Goal: Find specific page/section: Find specific page/section

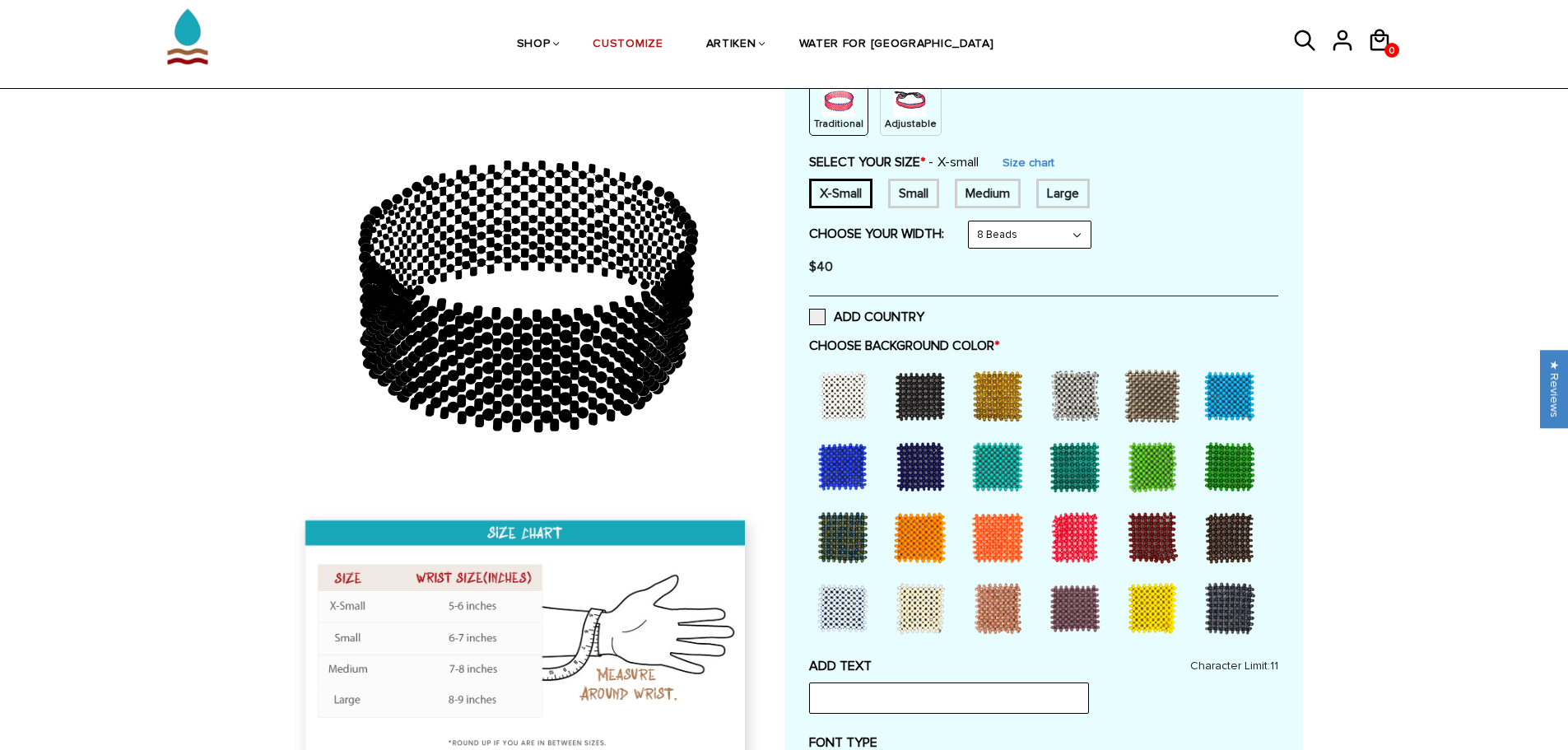
scroll to position [247, 0]
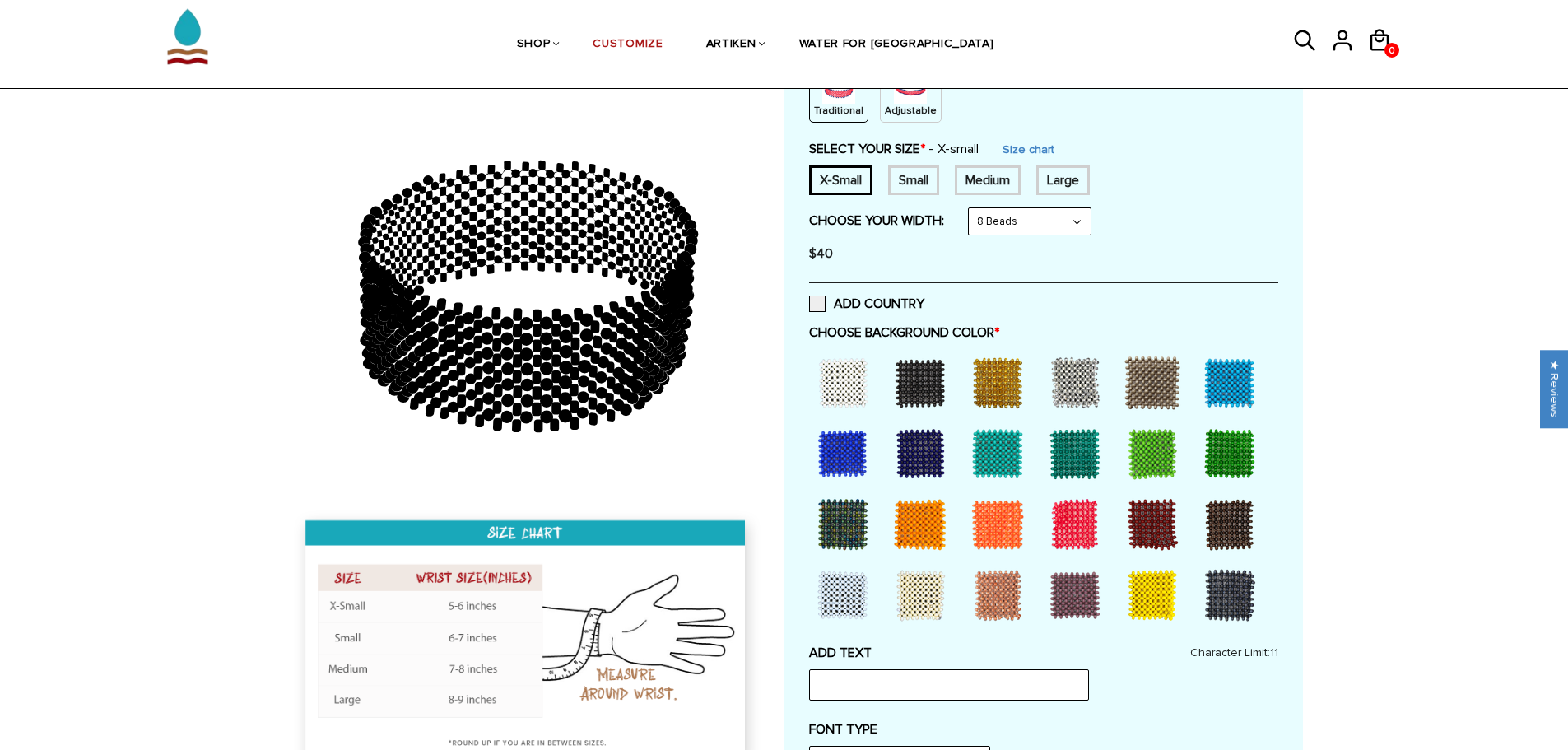
click at [993, 525] on div at bounding box center [998, 524] width 66 height 66
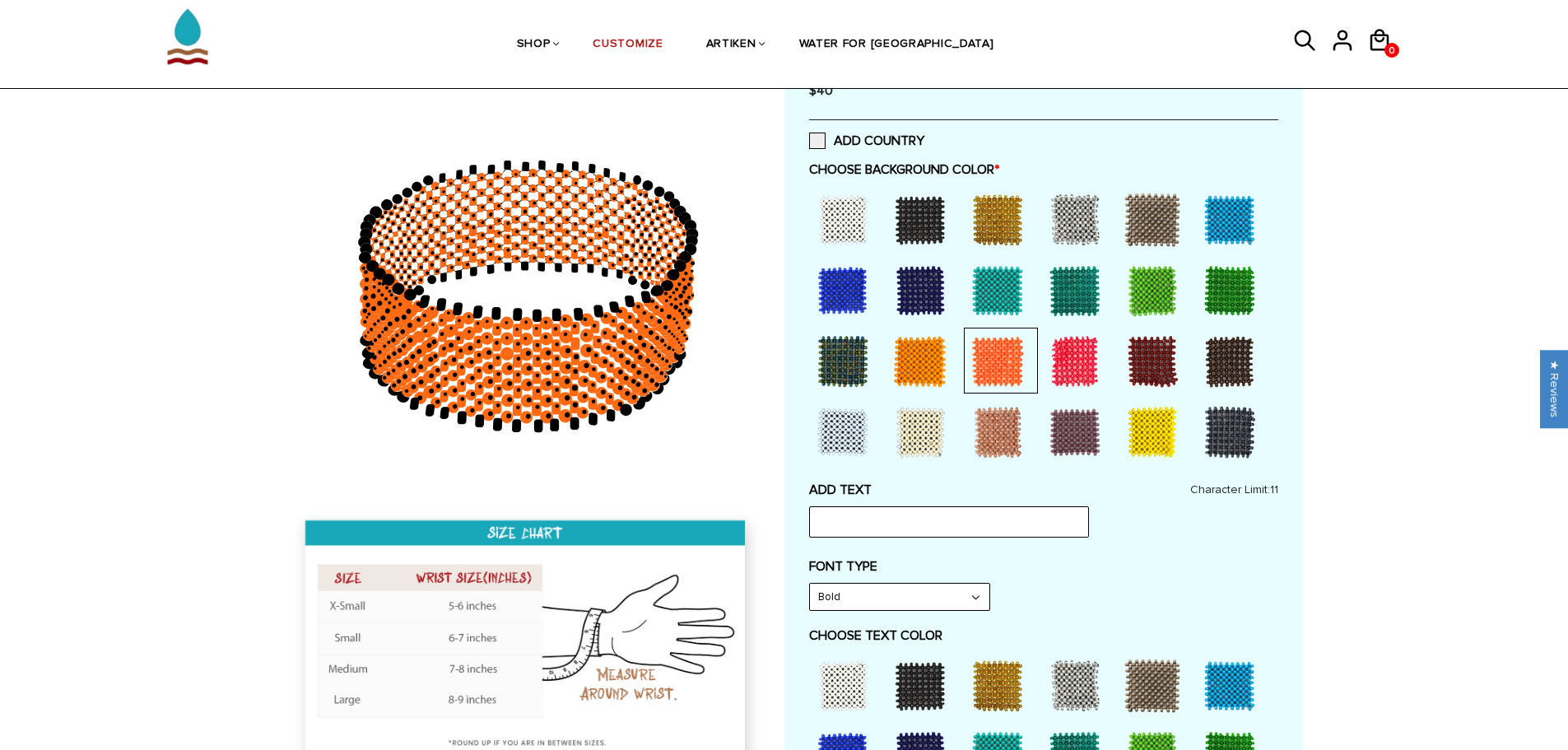
scroll to position [412, 0]
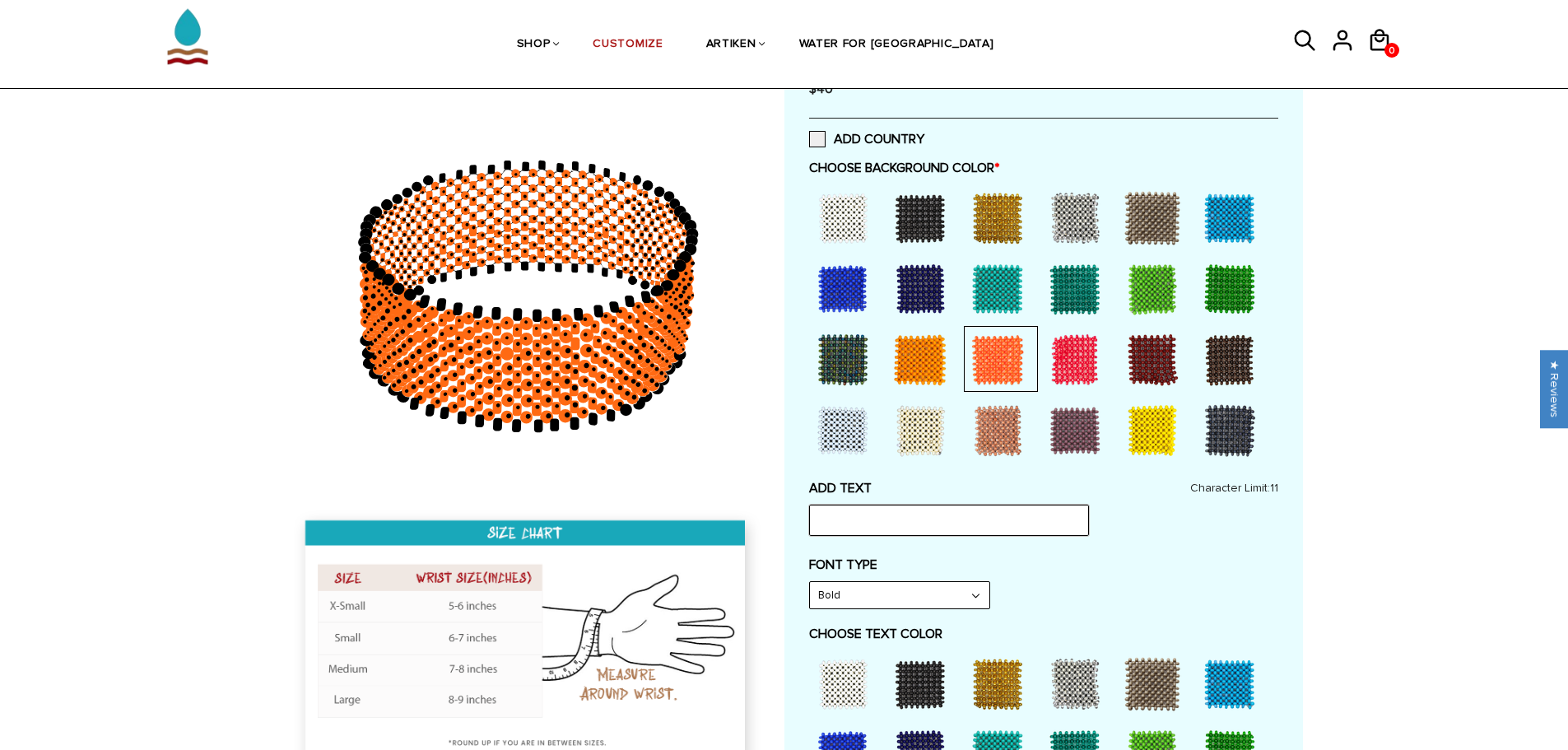
click at [938, 526] on input "text" at bounding box center [948, 520] width 280 height 31
type input "SPIRI"
click at [851, 678] on div at bounding box center [843, 683] width 66 height 66
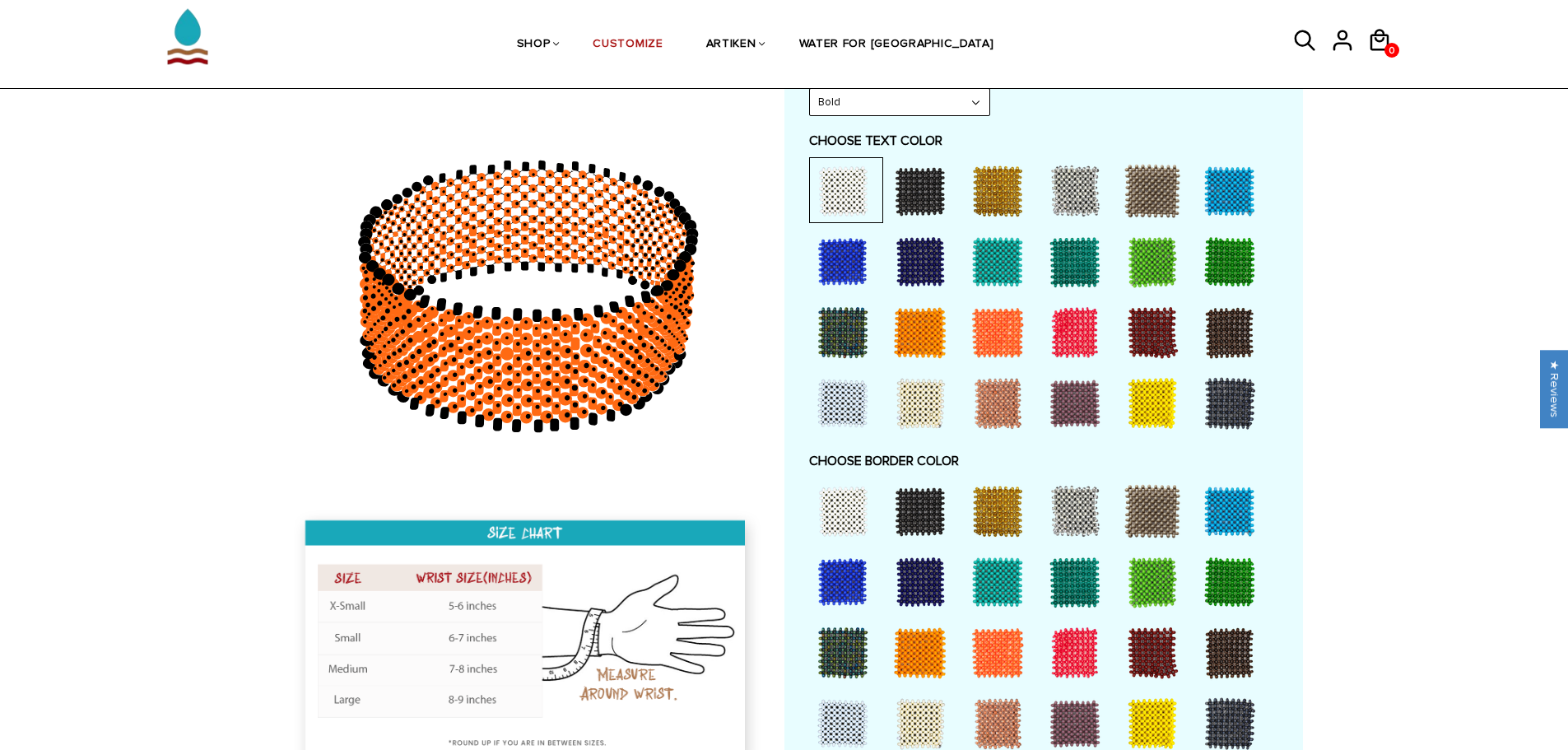
scroll to position [905, 0]
click at [845, 515] on div at bounding box center [843, 510] width 66 height 66
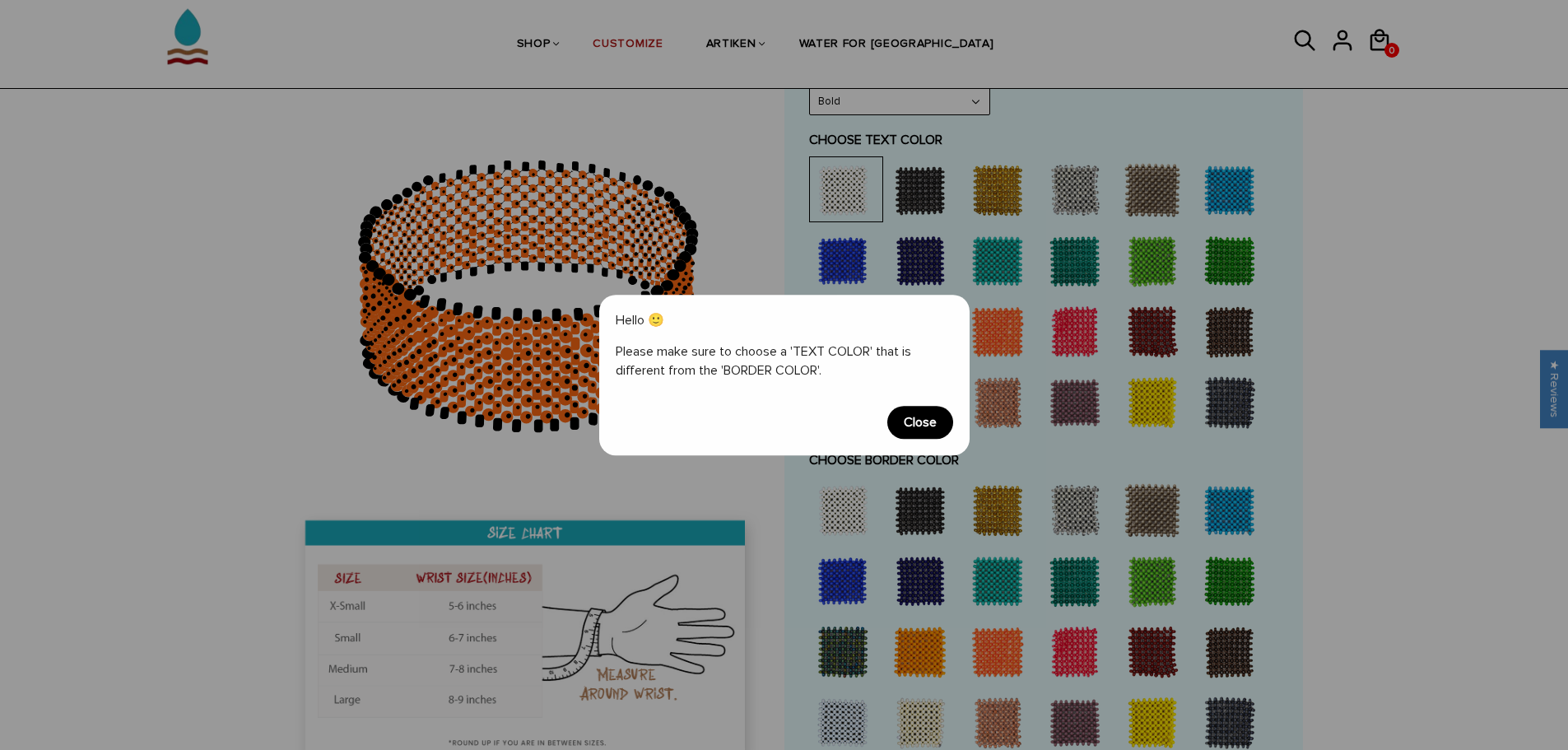
click at [922, 420] on span "Close" at bounding box center [921, 422] width 66 height 33
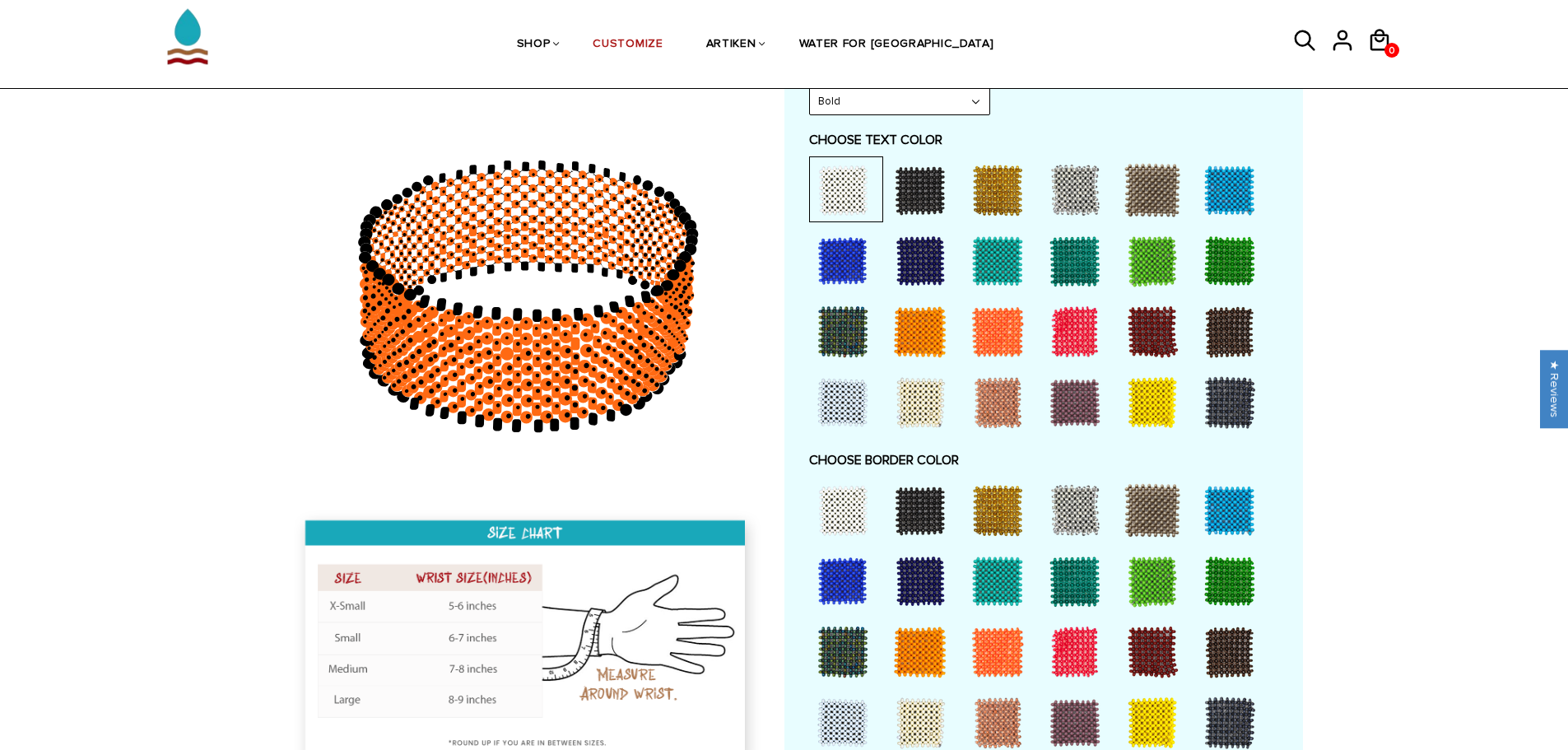
click at [1001, 647] on div at bounding box center [998, 651] width 66 height 66
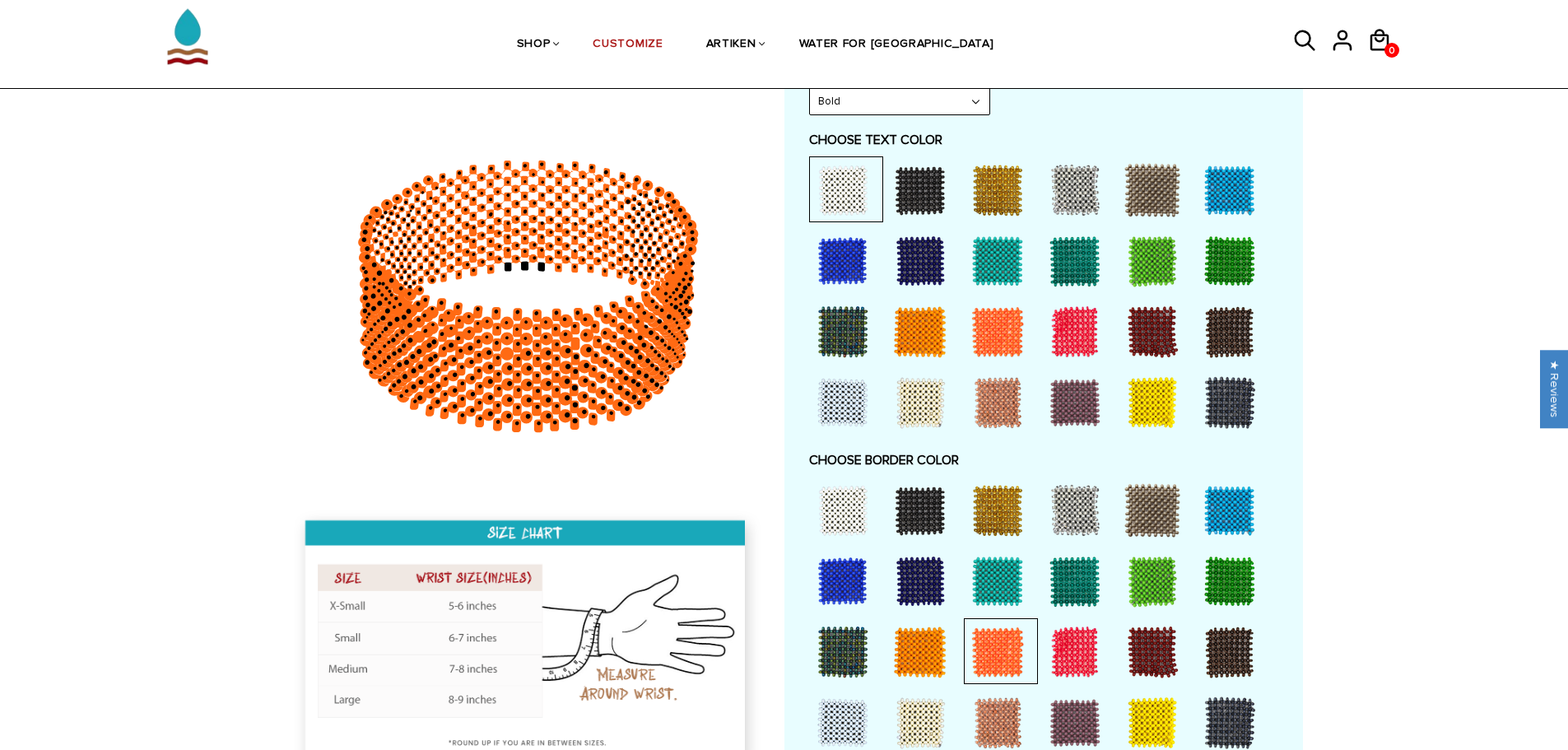
click at [855, 503] on div at bounding box center [843, 510] width 66 height 66
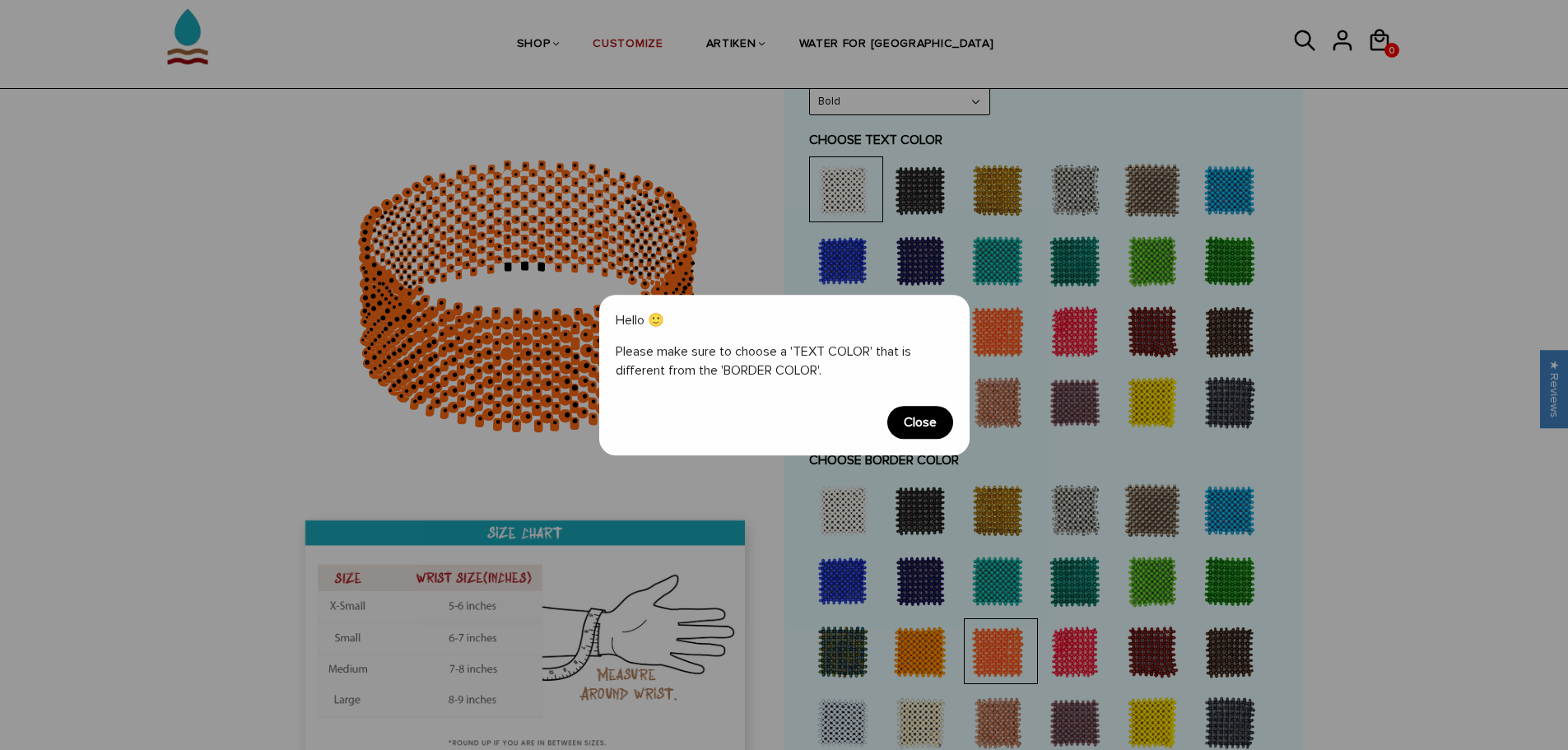
click at [914, 424] on span "Close" at bounding box center [921, 422] width 66 height 33
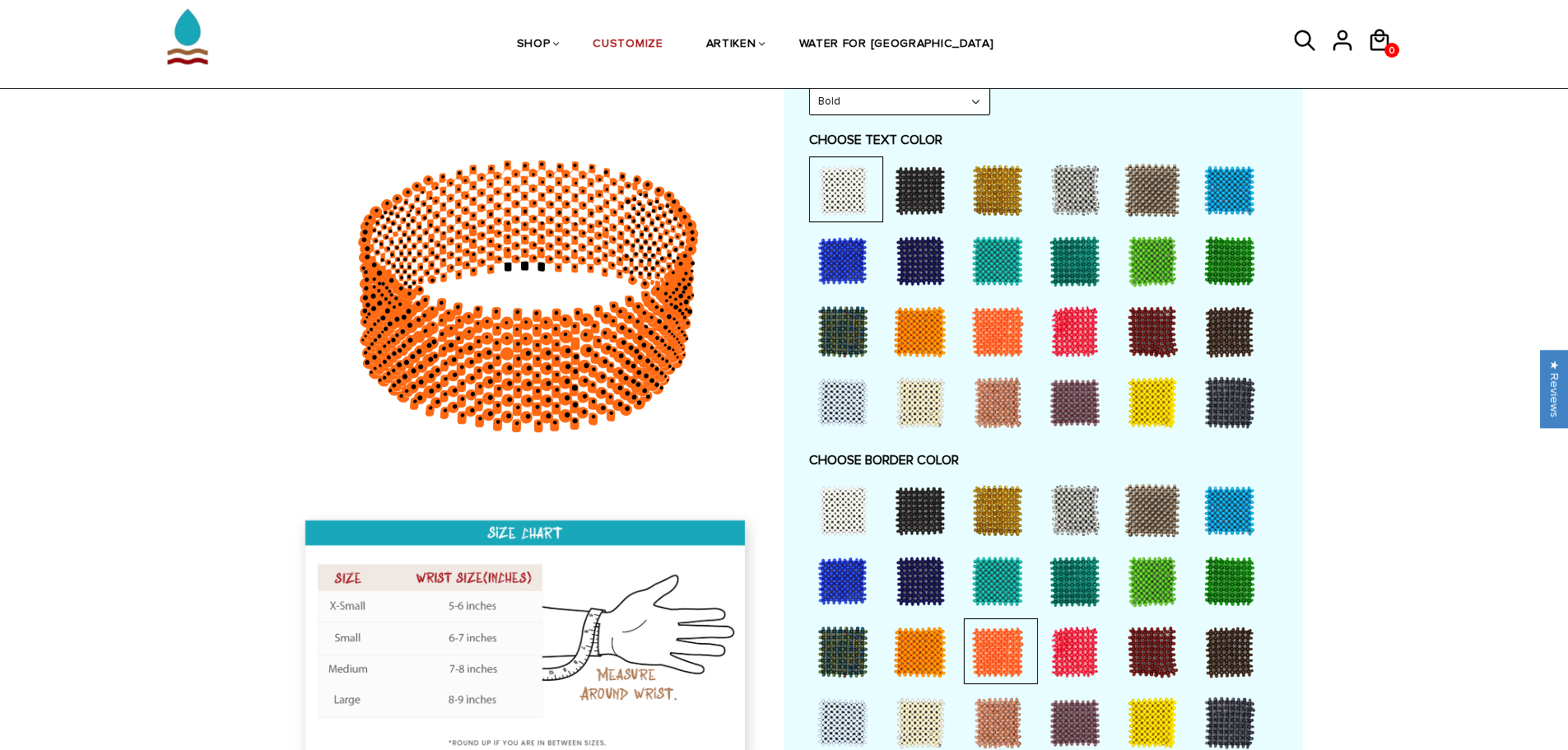
click at [992, 333] on div at bounding box center [998, 331] width 66 height 66
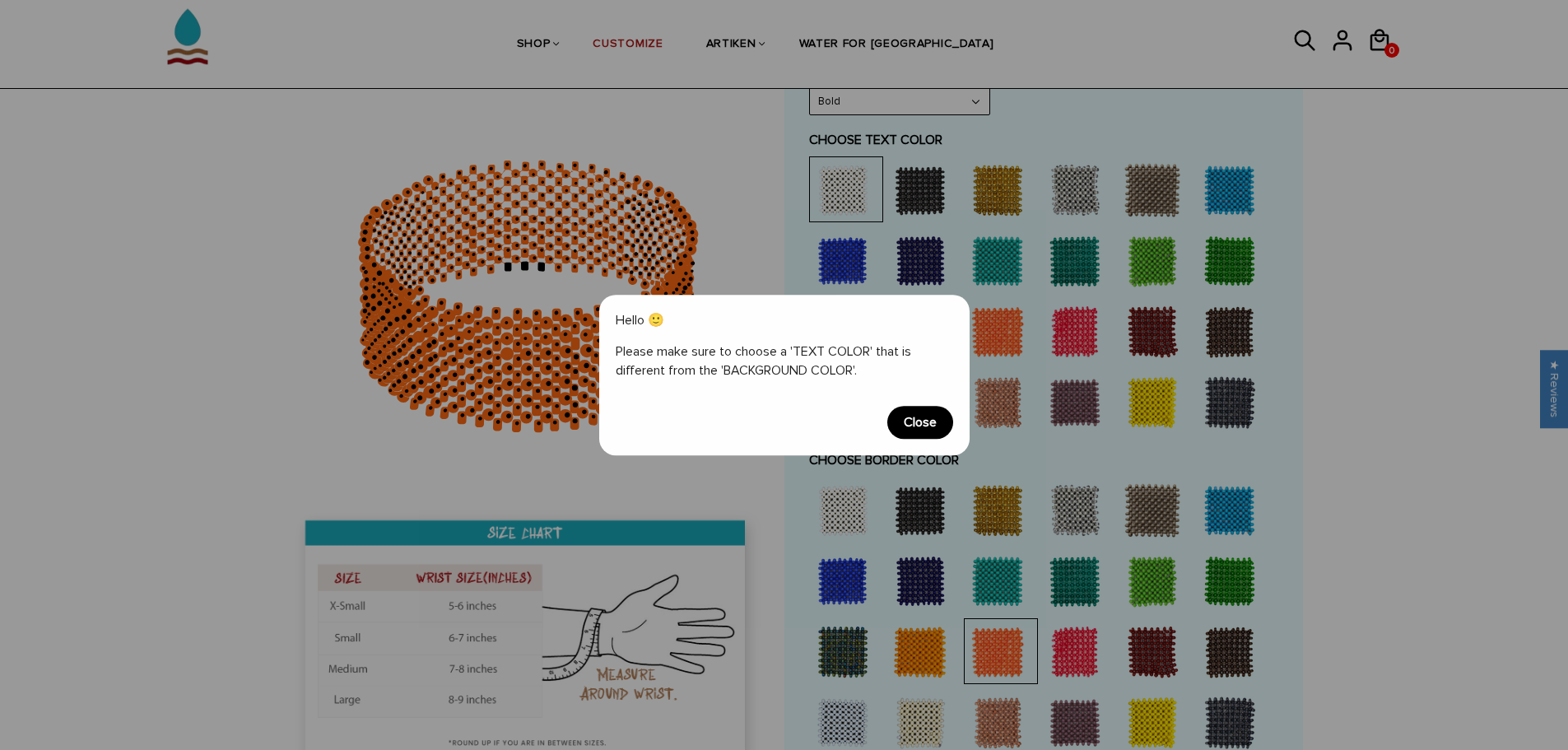
click at [922, 421] on span "Close" at bounding box center [921, 422] width 66 height 33
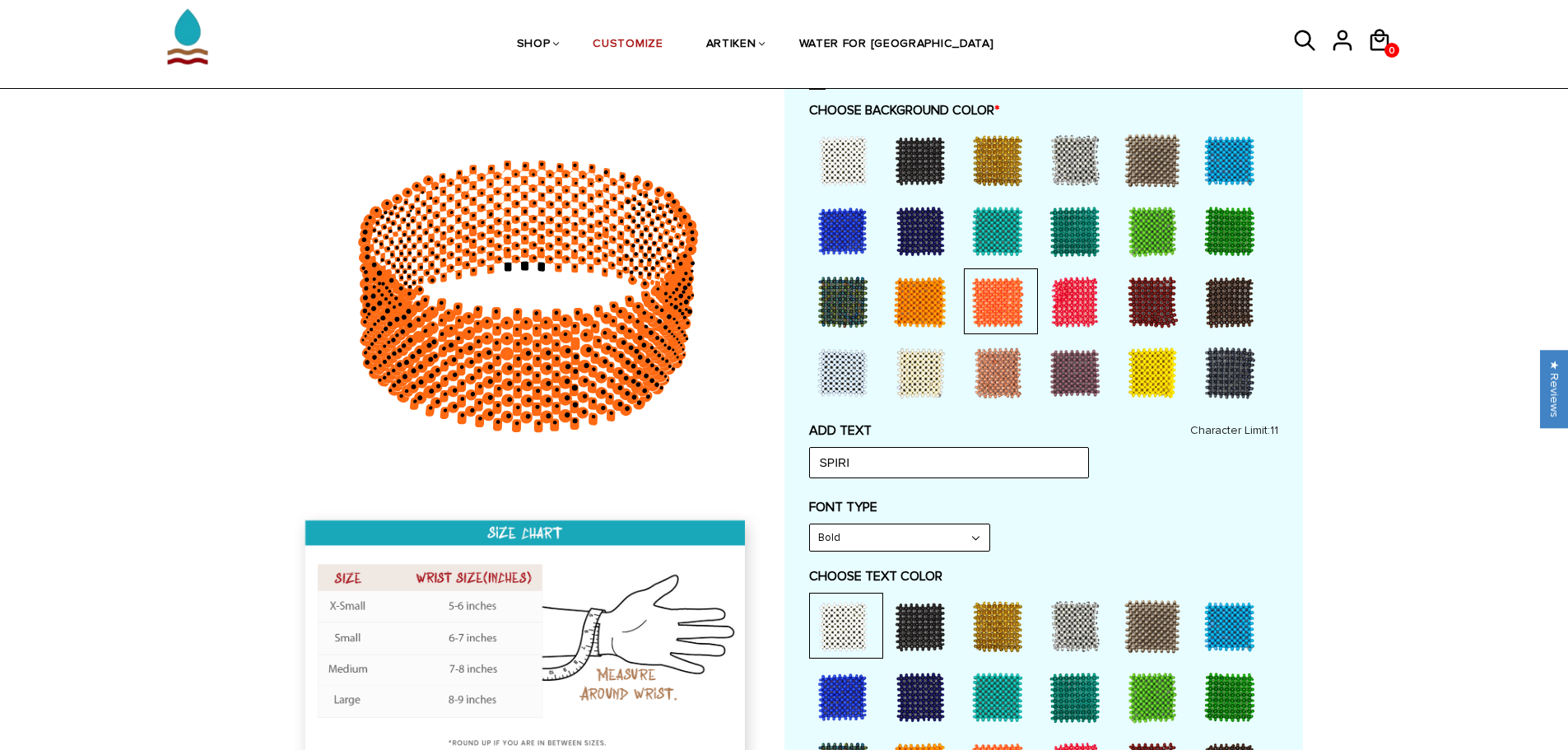
scroll to position [412, 0]
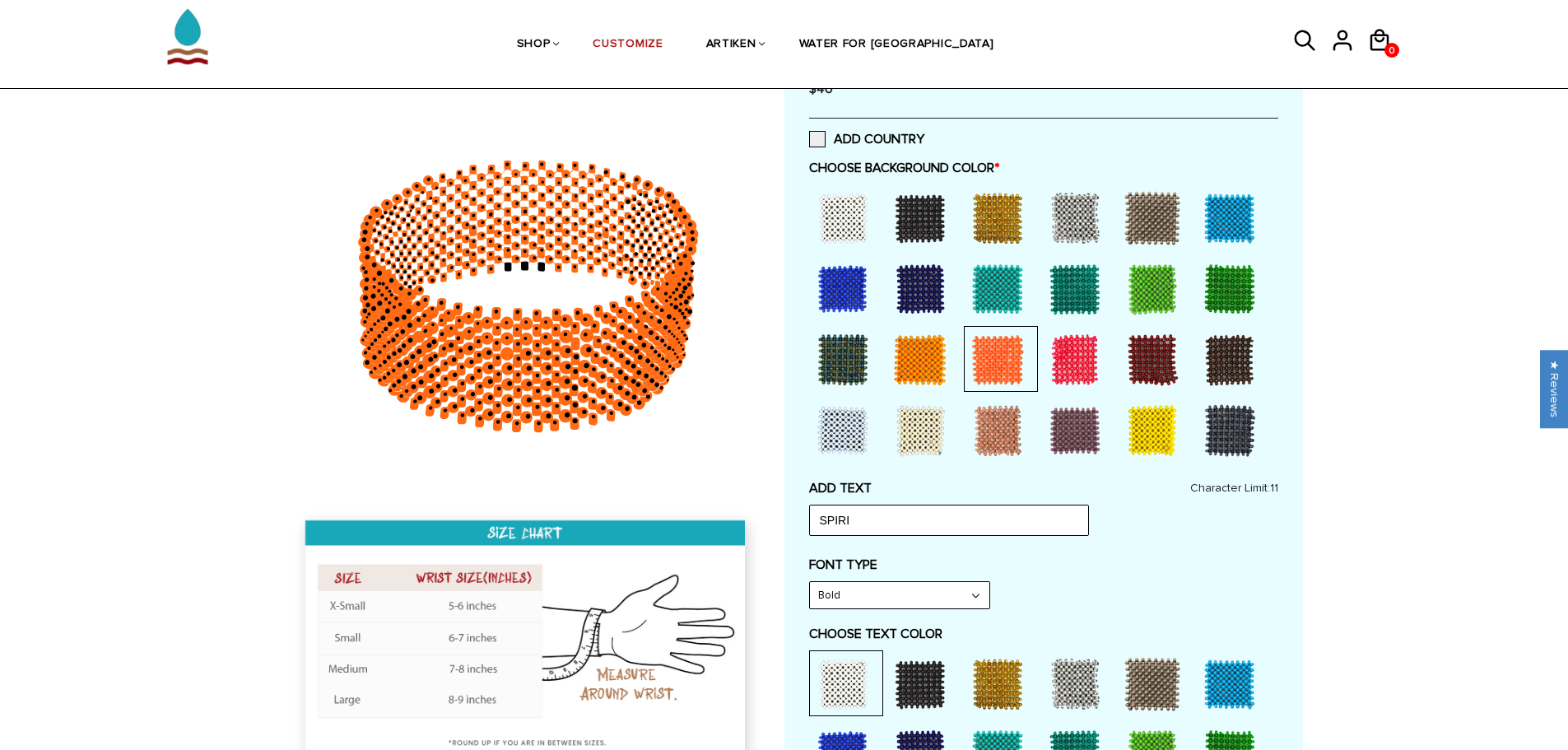
click at [844, 224] on div at bounding box center [843, 218] width 66 height 66
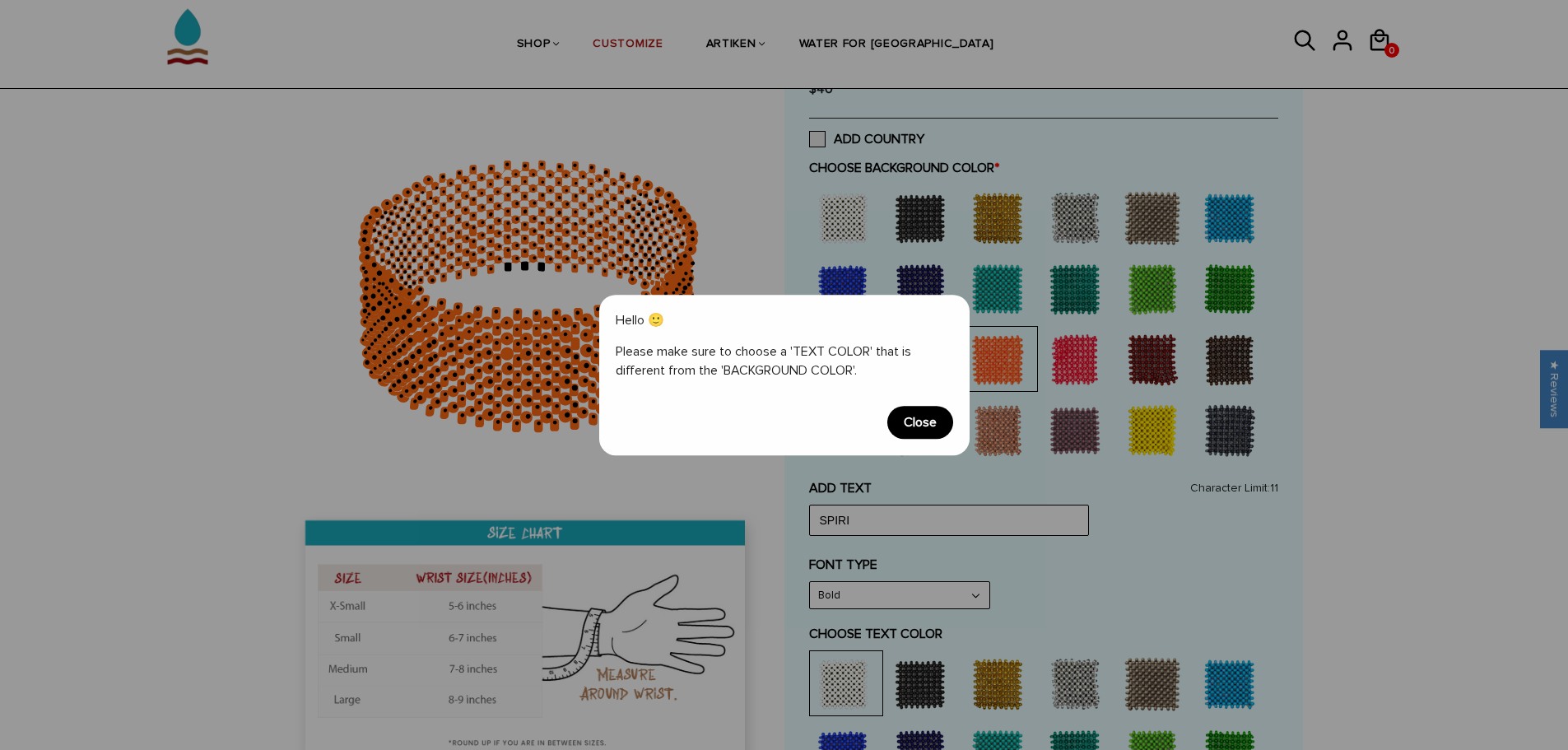
click at [921, 426] on span "Close" at bounding box center [921, 422] width 66 height 33
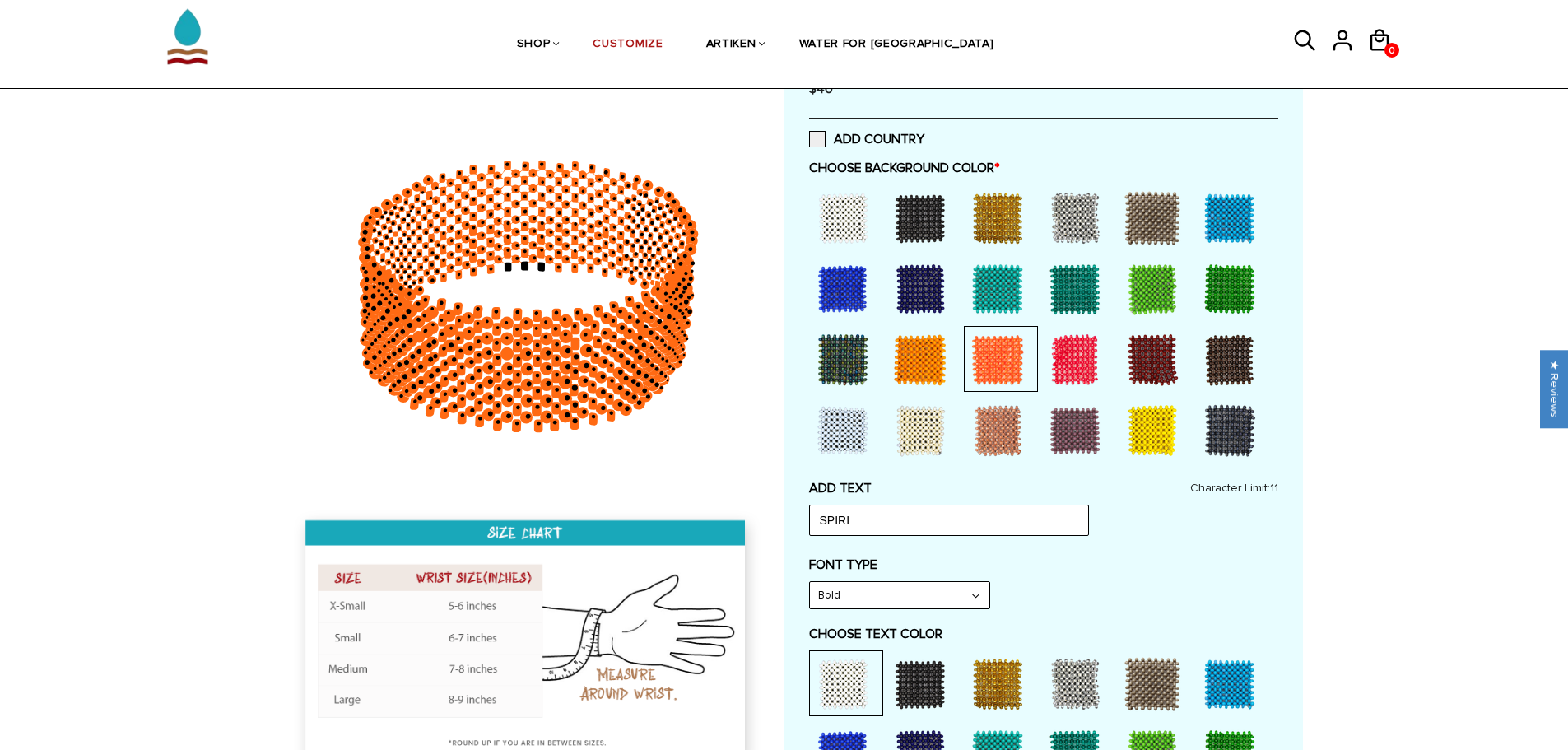
click at [1069, 340] on div at bounding box center [1075, 360] width 66 height 66
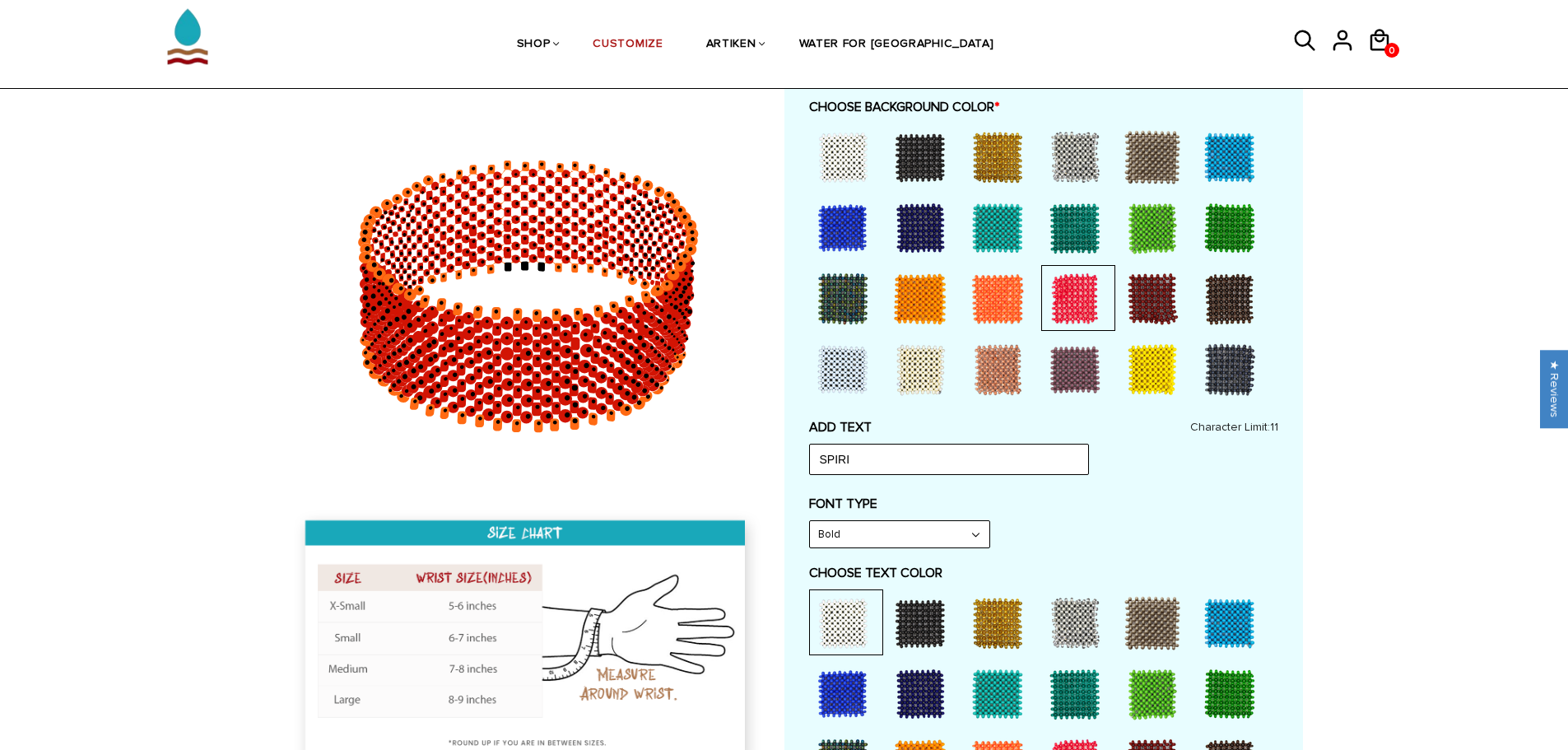
scroll to position [576, 0]
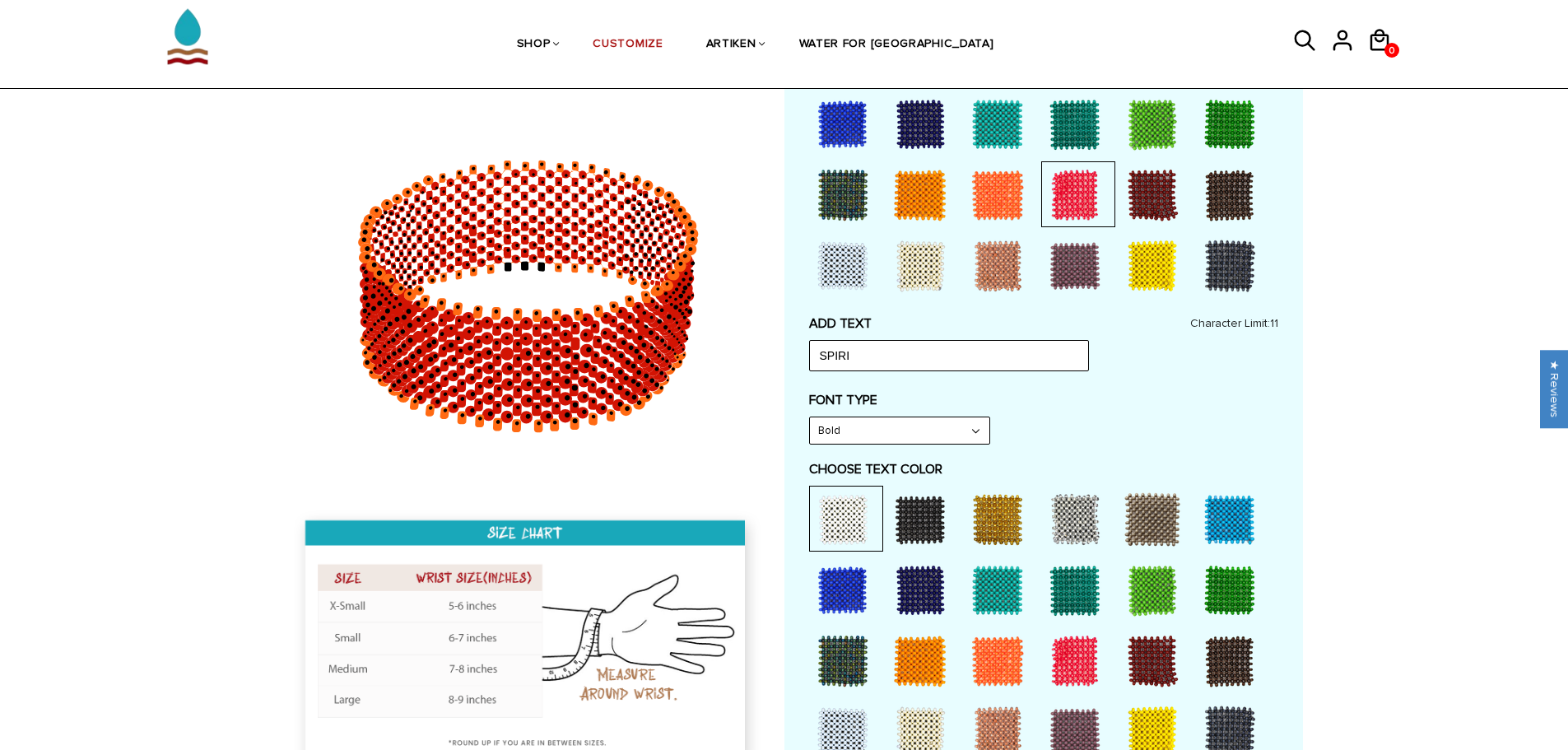
click at [998, 650] on div at bounding box center [998, 661] width 66 height 66
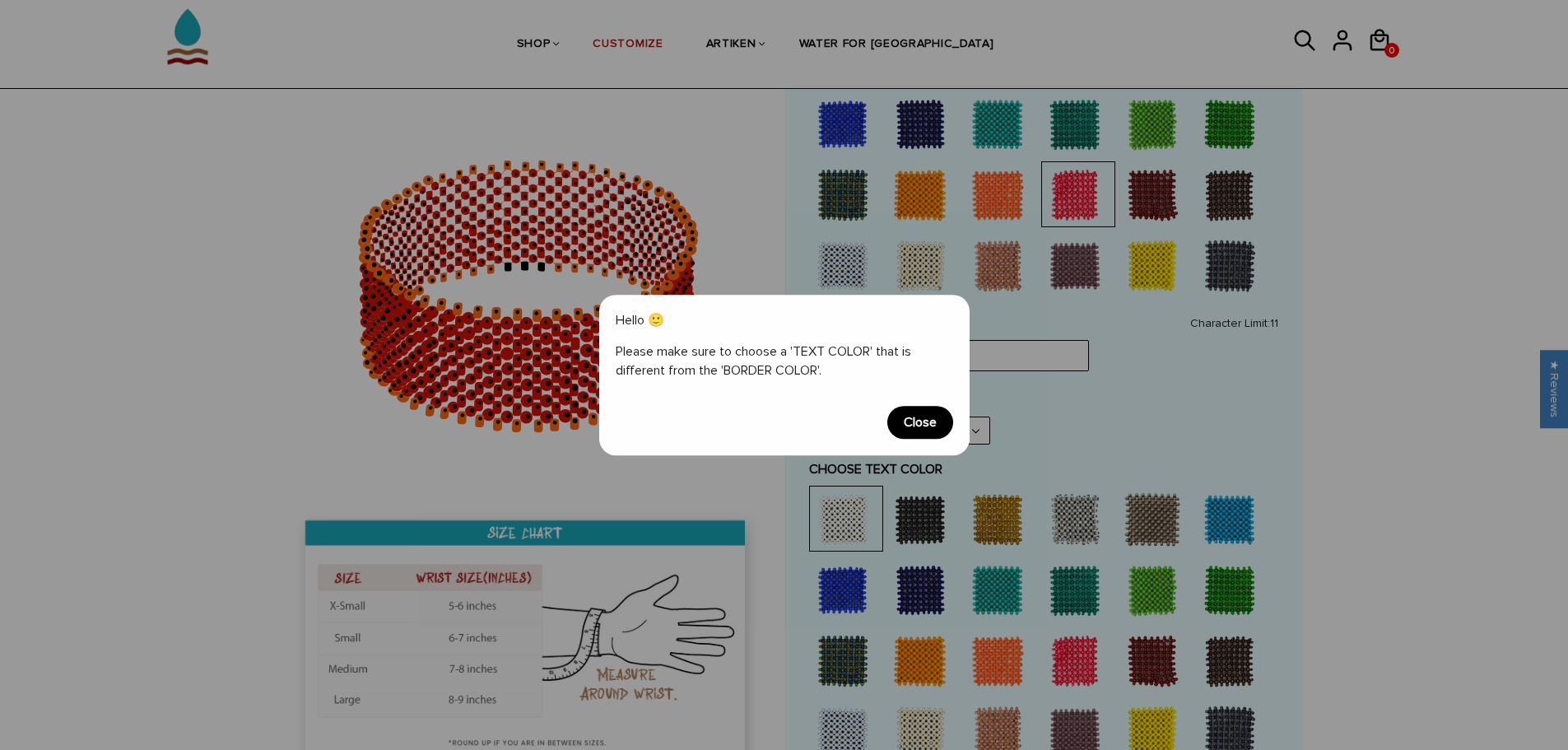
click at [938, 439] on span "Close" at bounding box center [921, 422] width 66 height 33
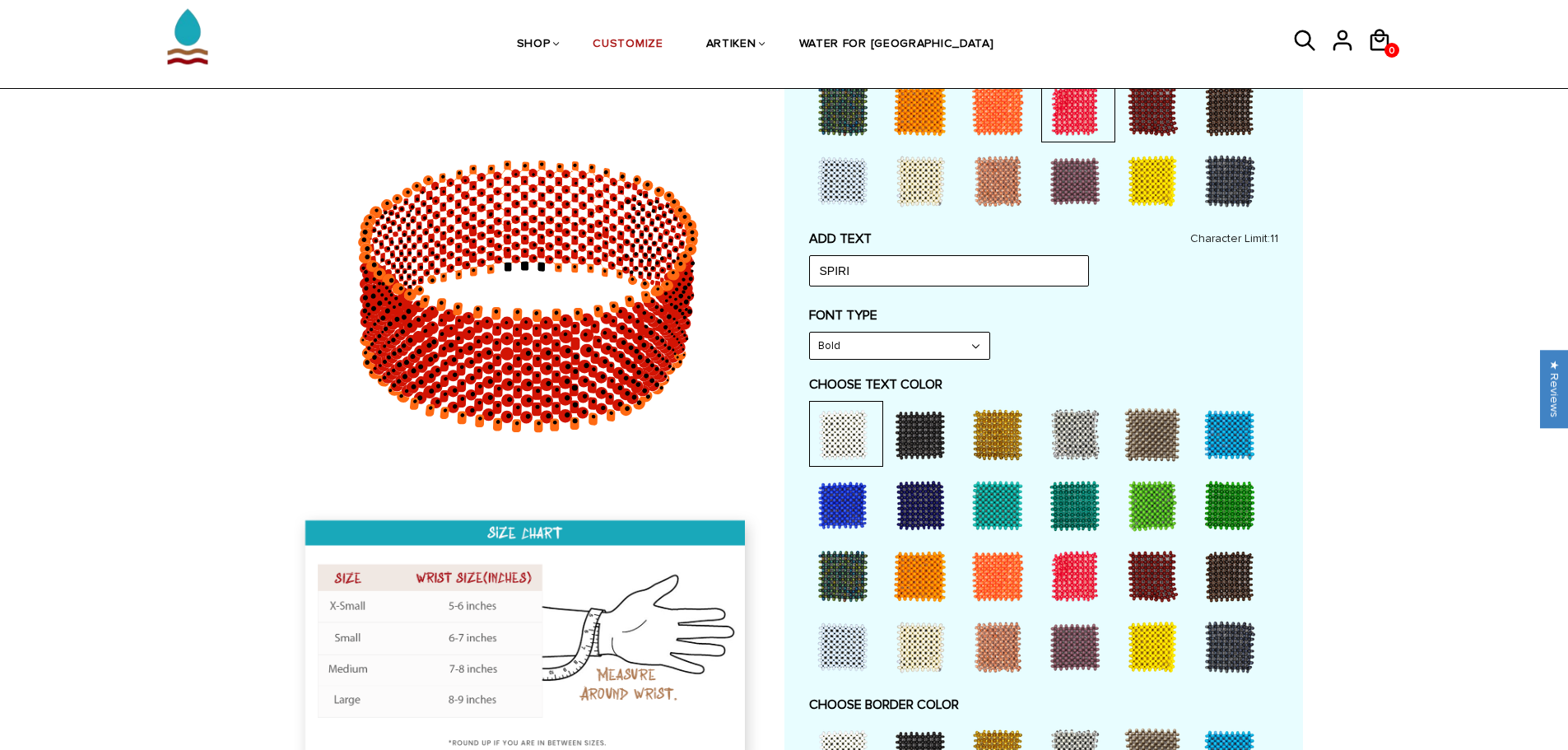
scroll to position [988, 0]
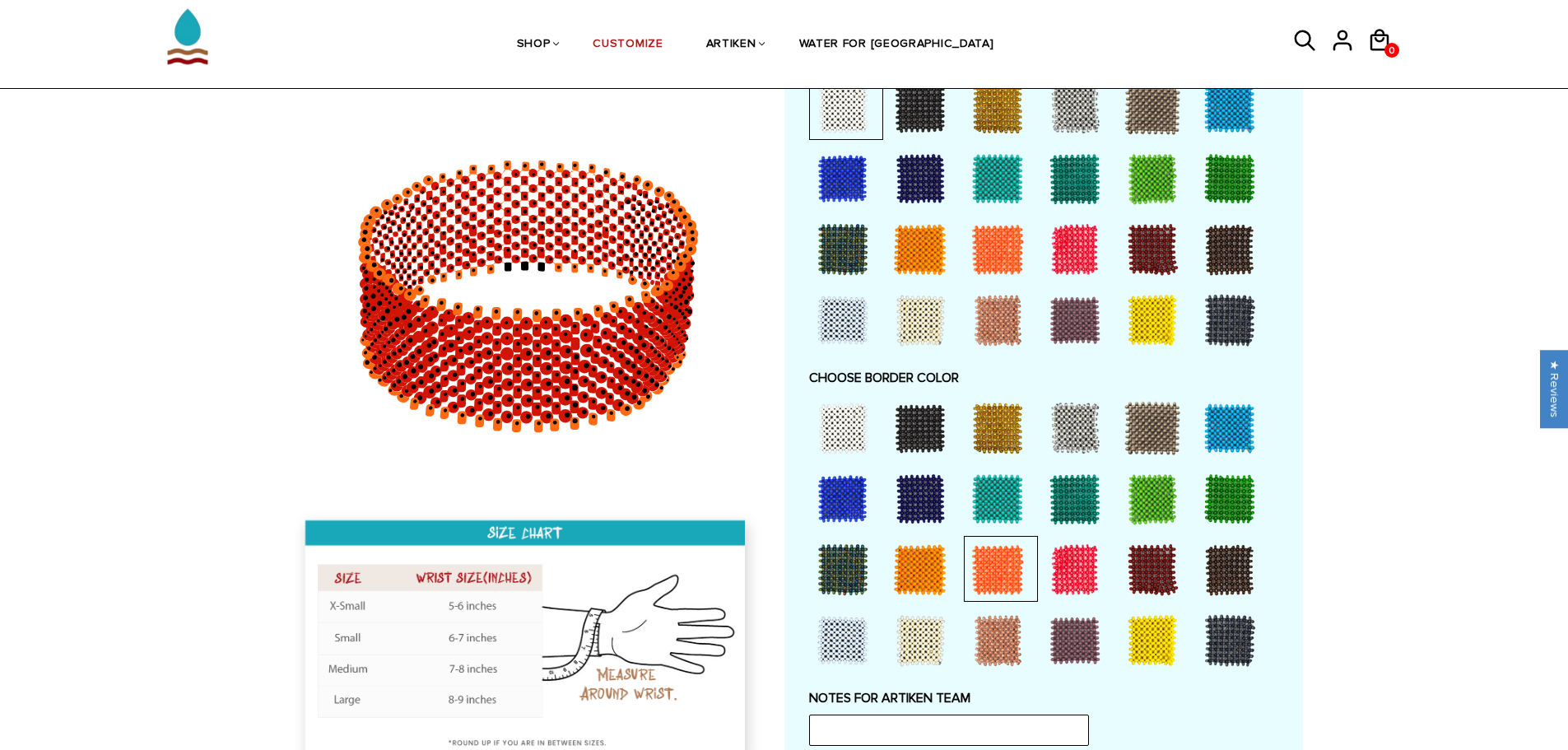
click at [919, 433] on div at bounding box center [921, 428] width 66 height 66
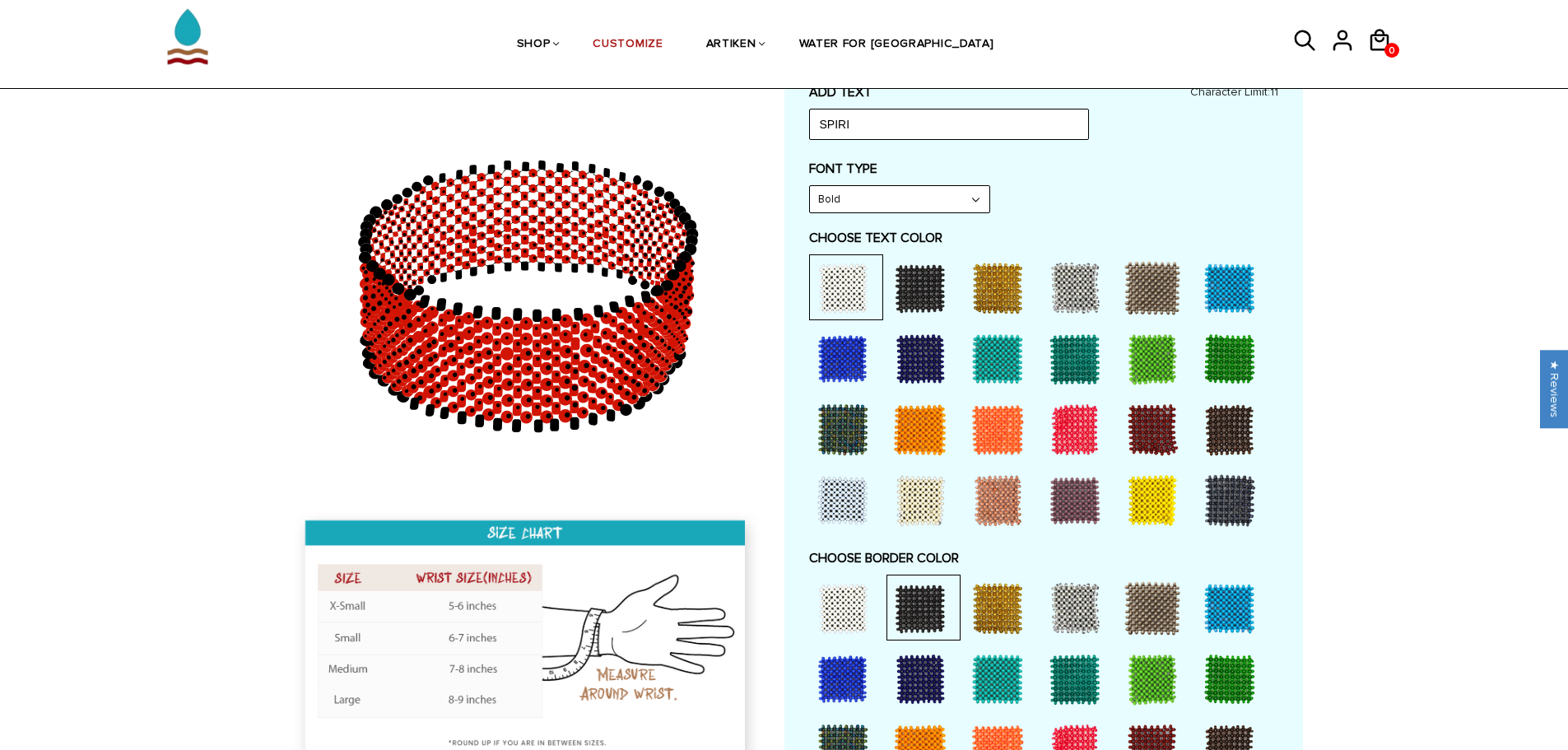
scroll to position [740, 0]
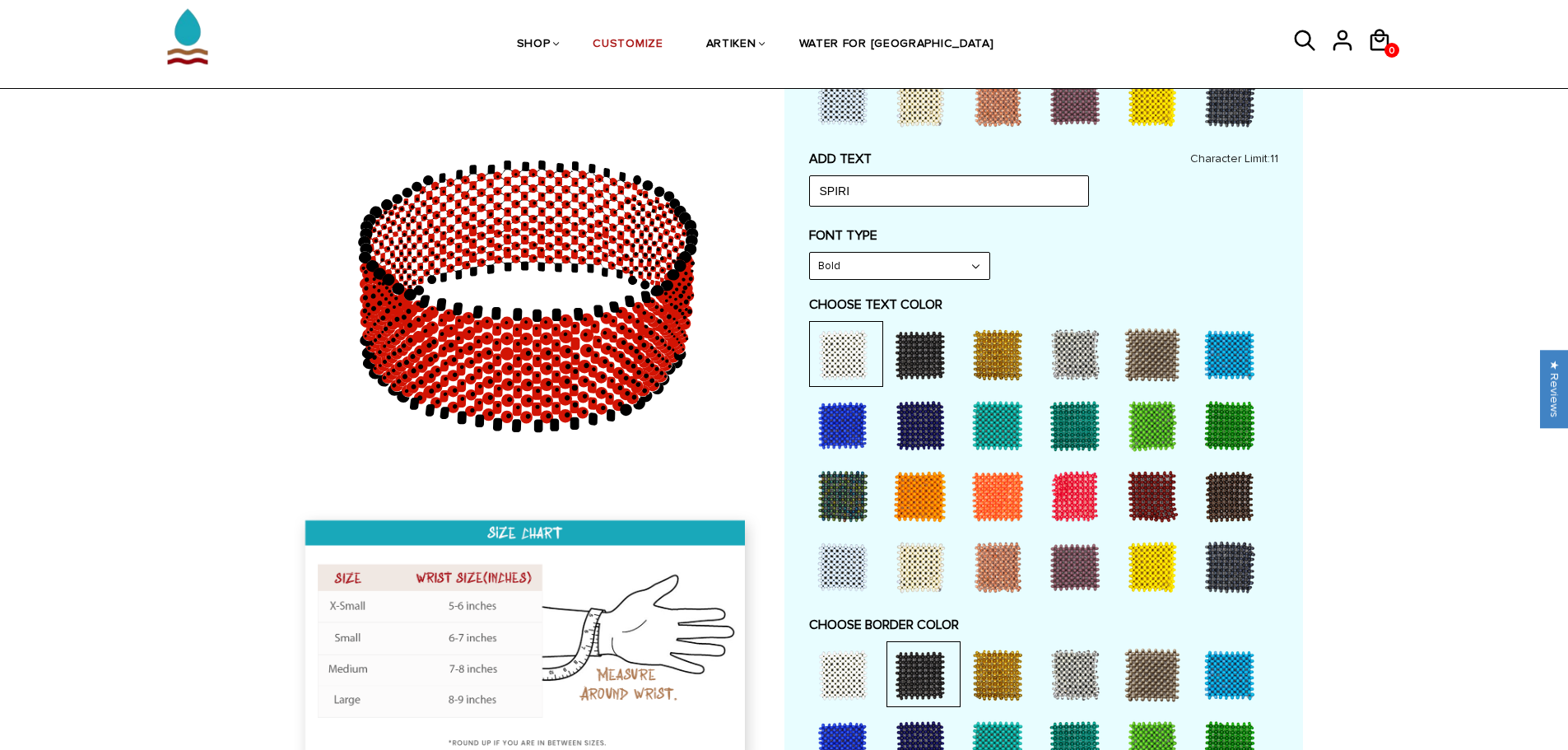
click at [1007, 491] on div at bounding box center [998, 497] width 66 height 66
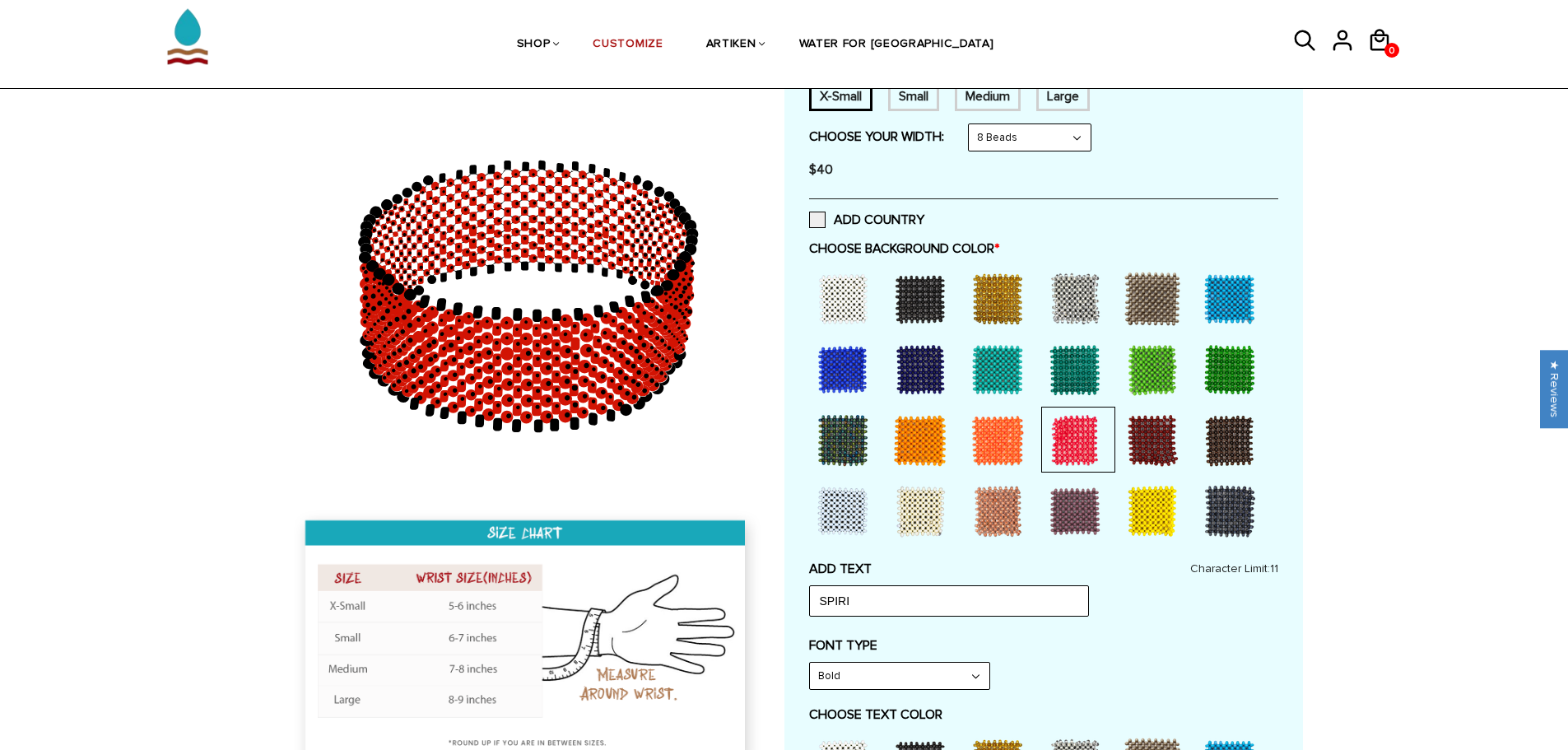
scroll to position [330, 0]
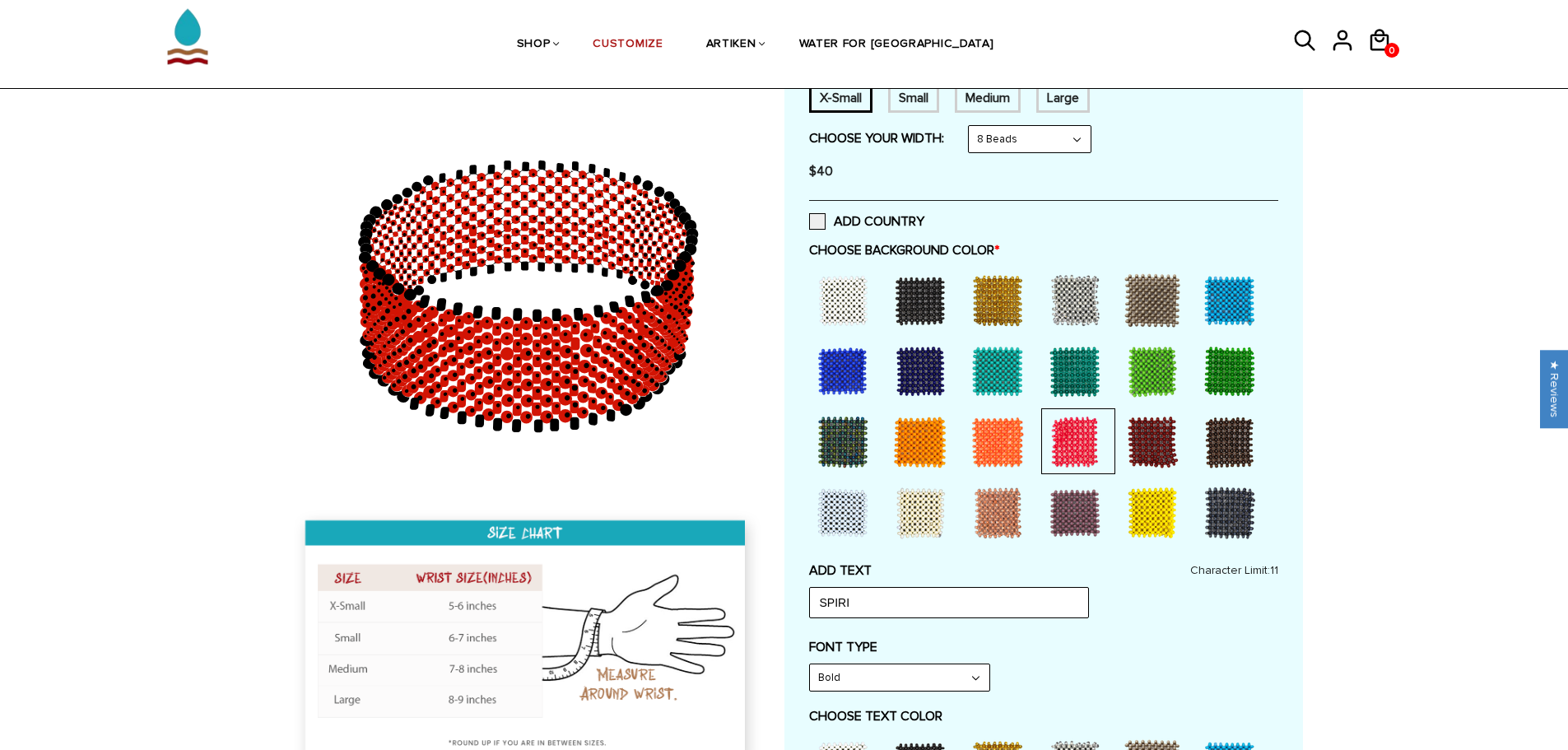
click at [854, 297] on div at bounding box center [843, 300] width 66 height 66
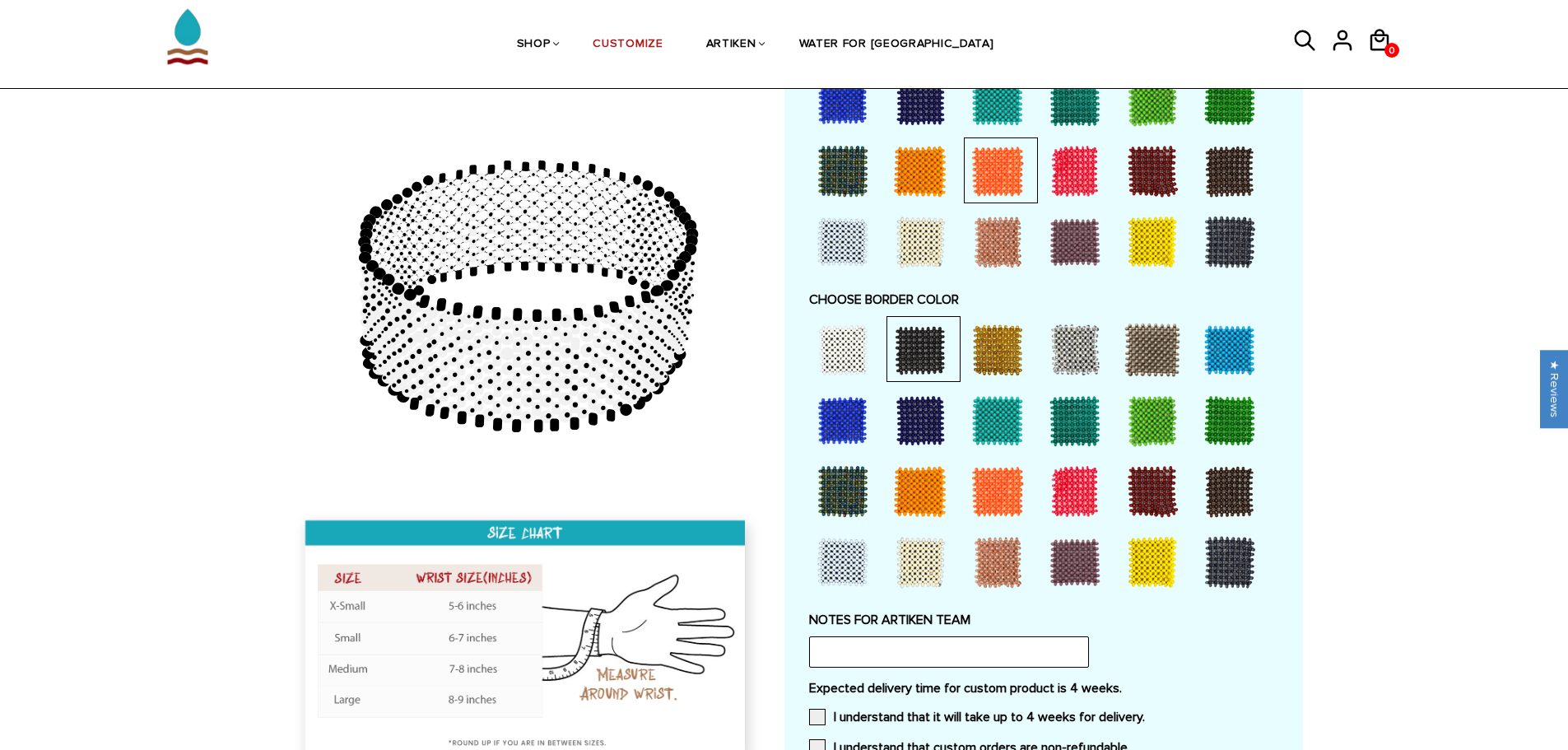
scroll to position [1070, 0]
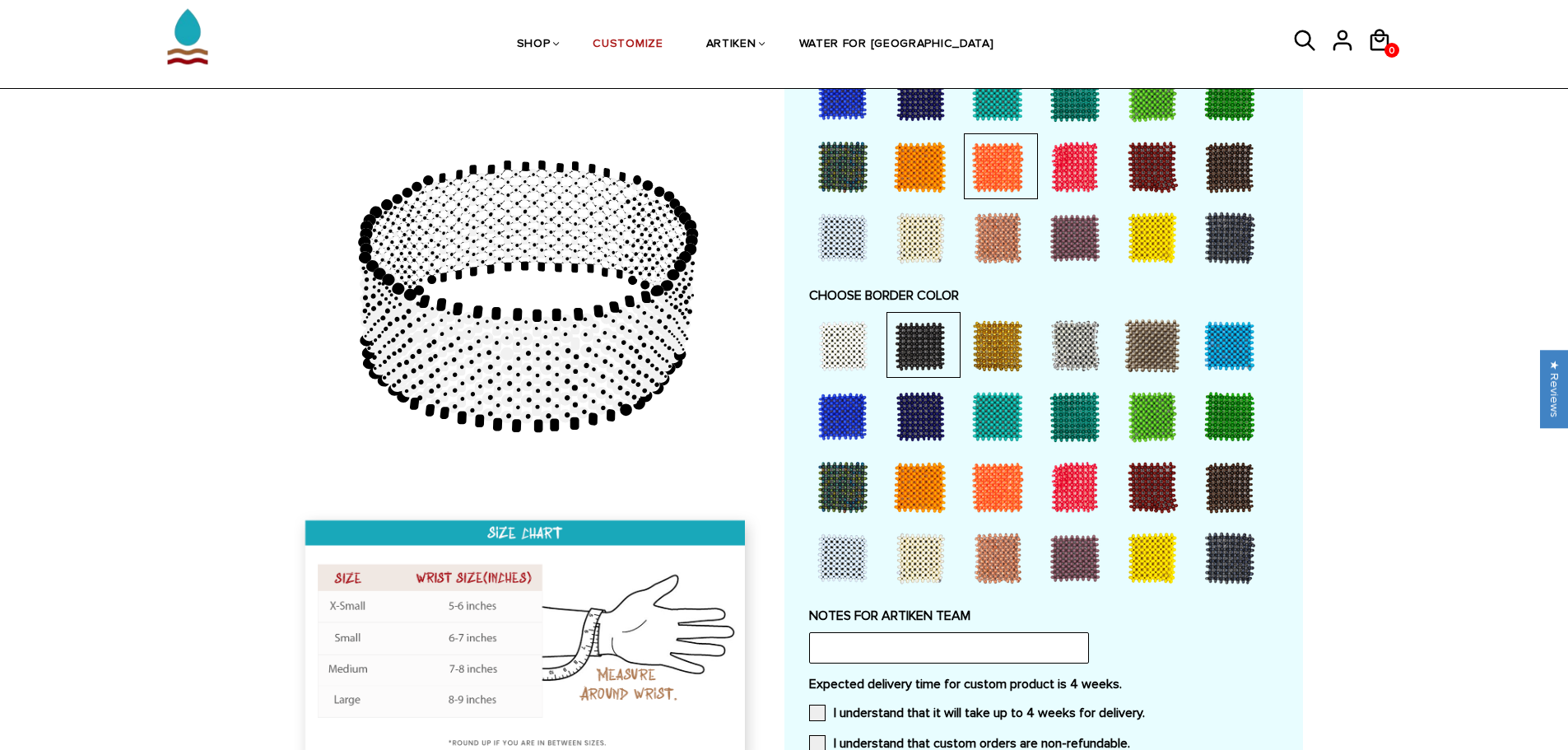
click at [999, 478] on div at bounding box center [998, 487] width 66 height 66
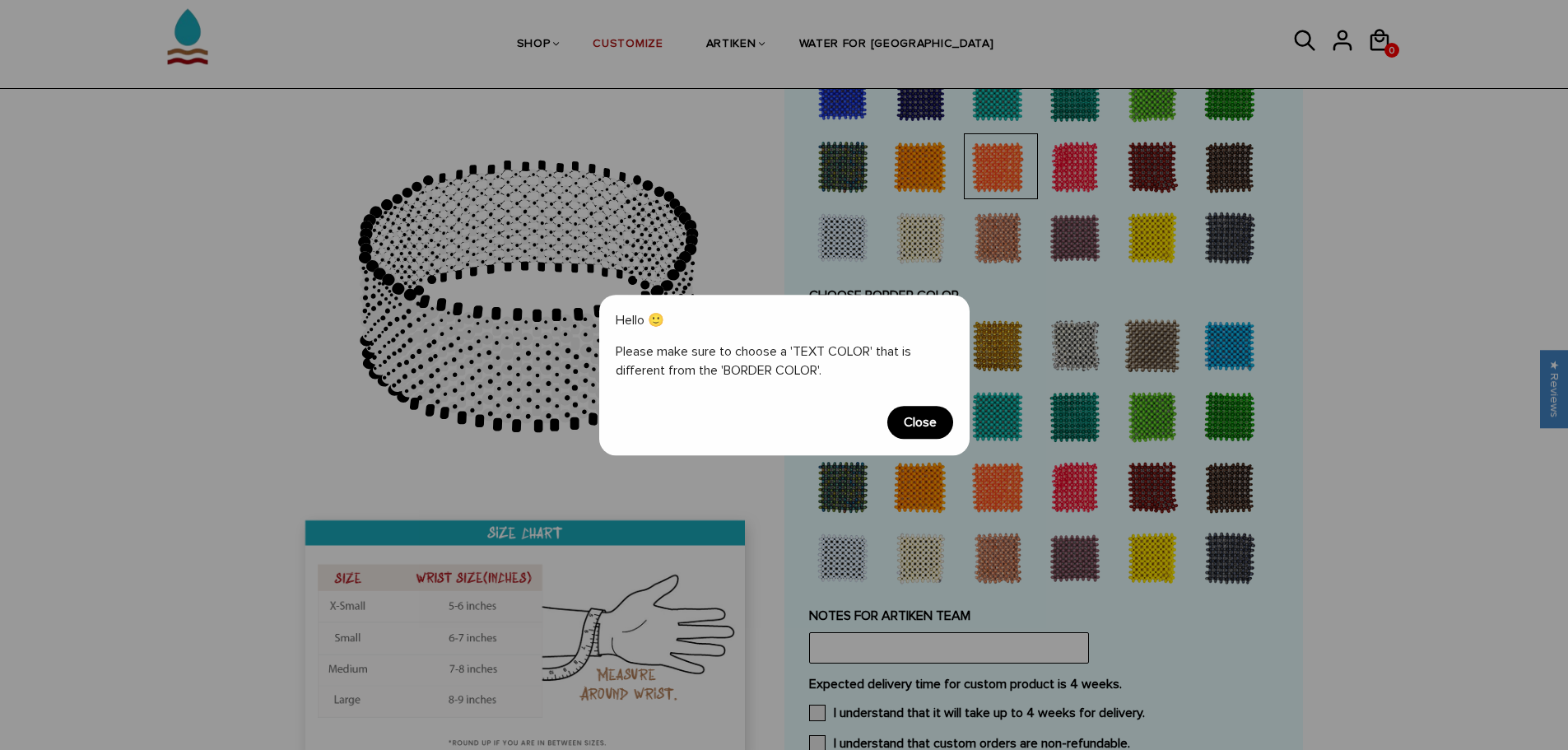
click at [926, 429] on span "Close" at bounding box center [921, 422] width 66 height 33
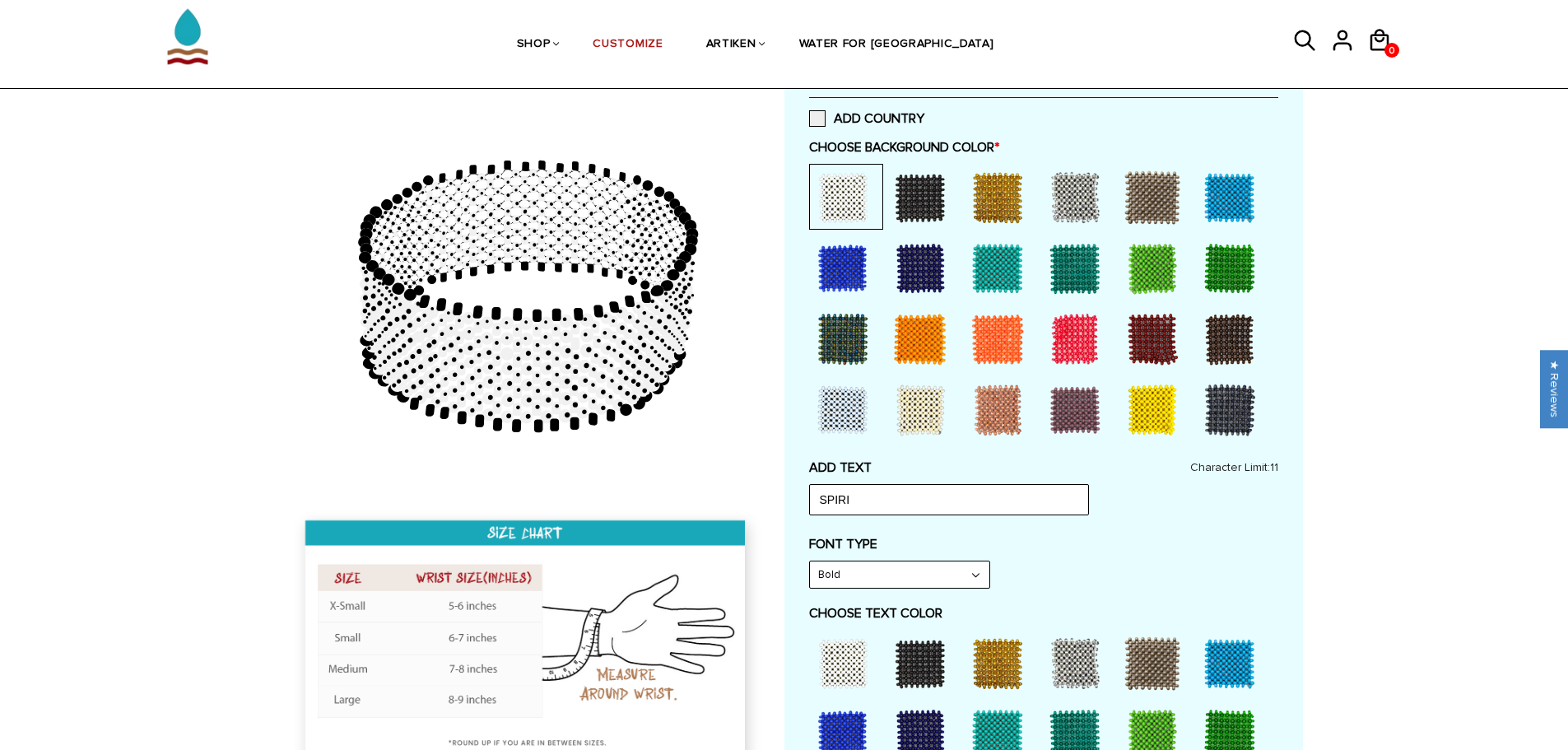
scroll to position [412, 0]
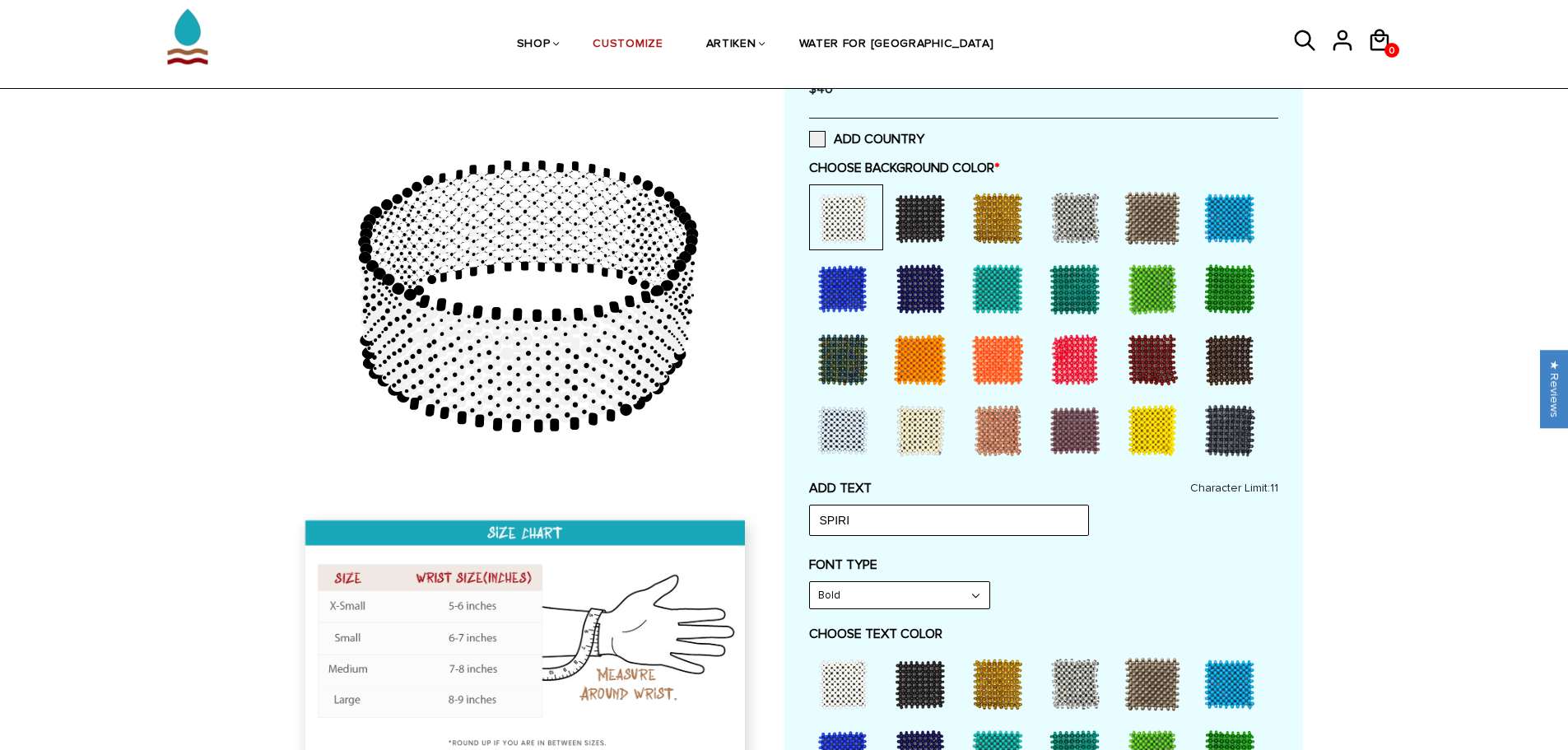
click at [1002, 362] on div at bounding box center [998, 360] width 66 height 66
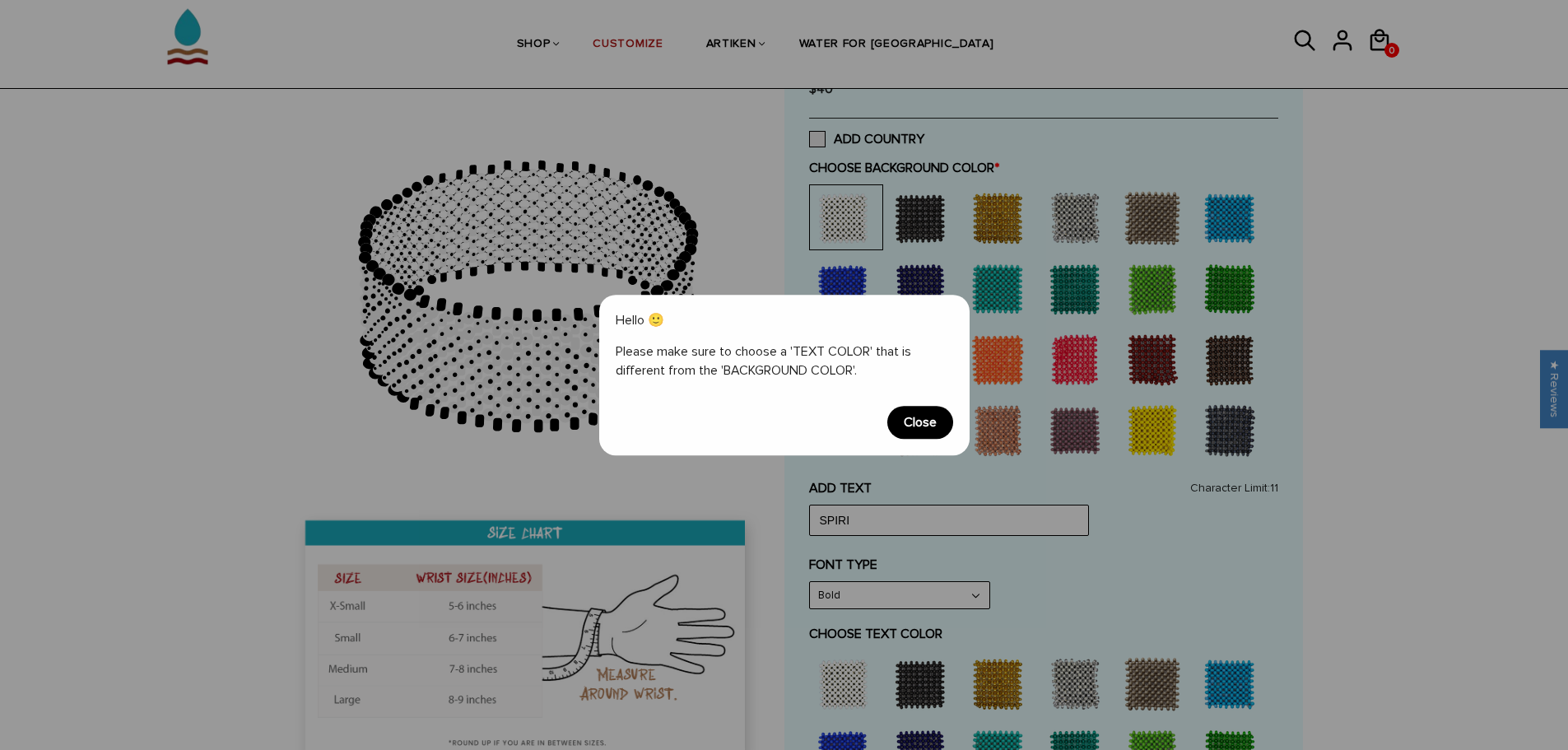
click at [912, 425] on span "Close" at bounding box center [921, 422] width 66 height 33
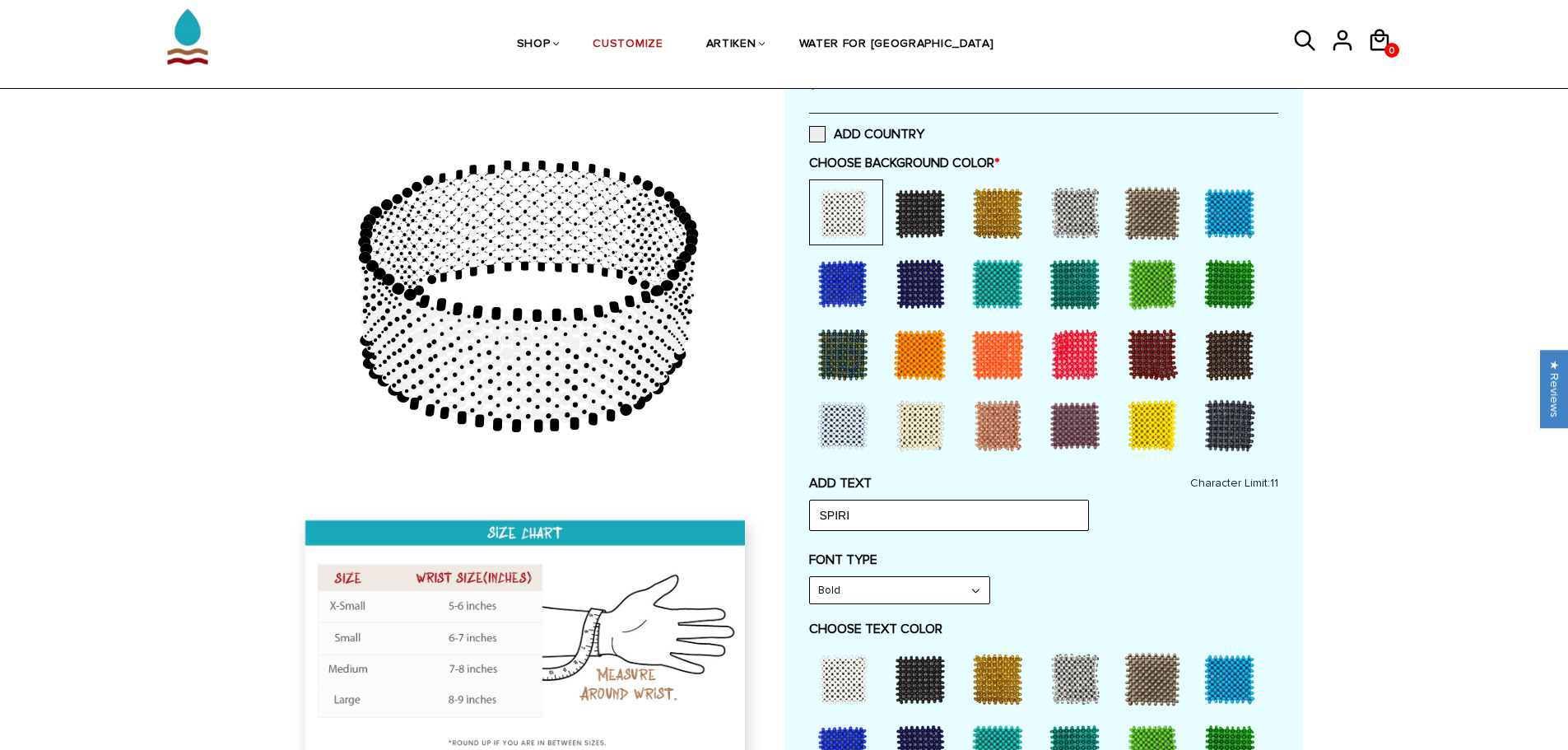
scroll to position [658, 0]
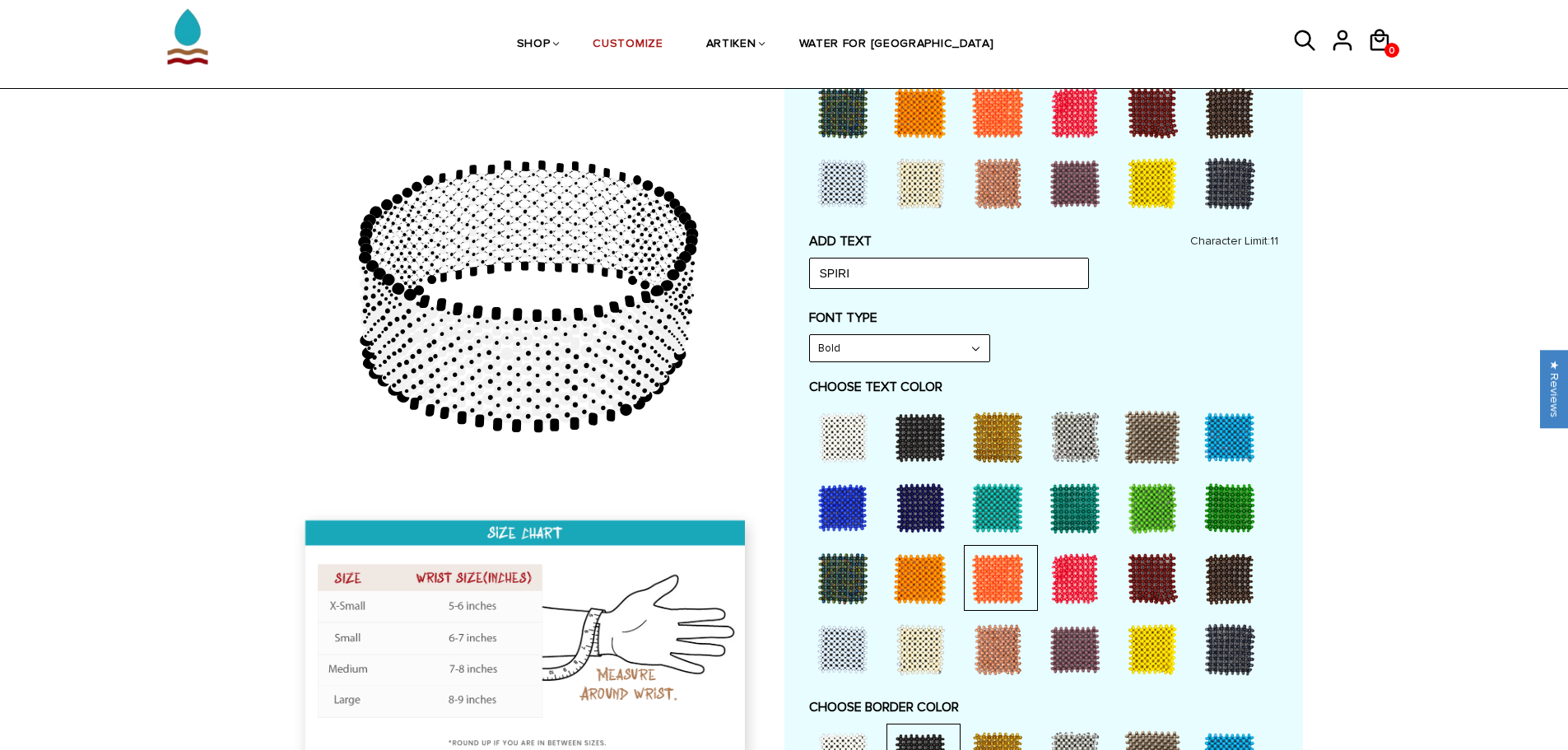
click at [833, 438] on div at bounding box center [843, 437] width 66 height 66
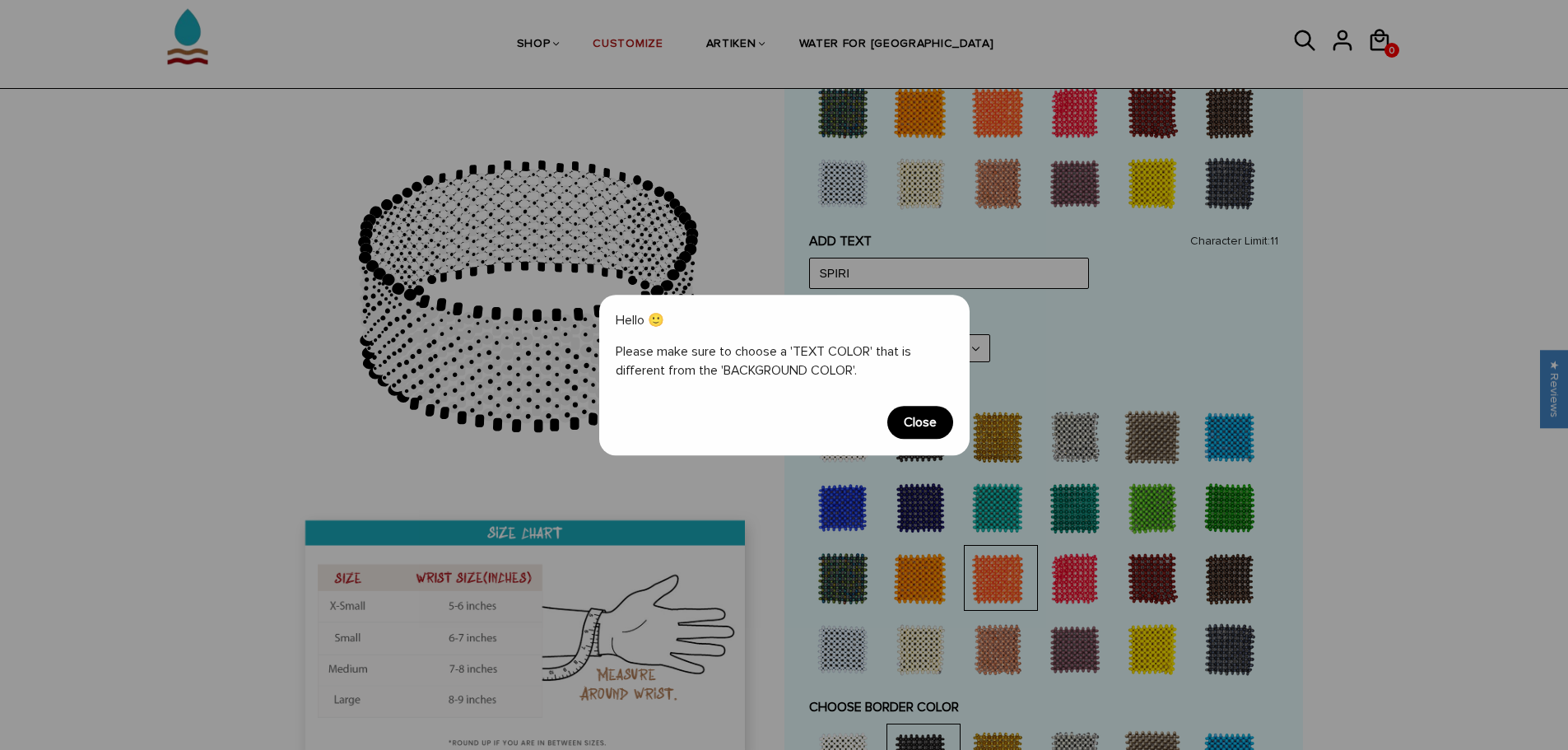
click at [928, 422] on span "Close" at bounding box center [921, 422] width 66 height 33
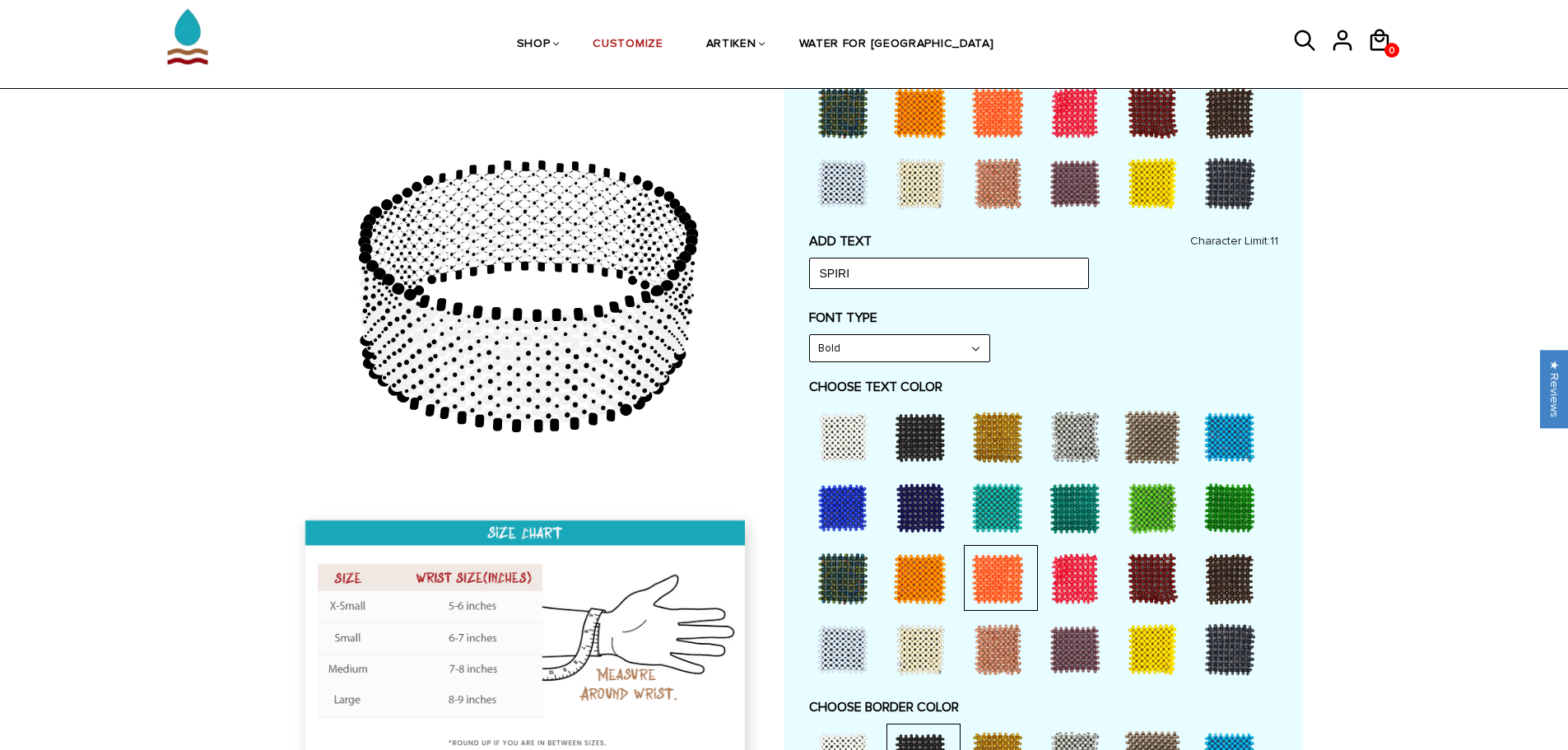
click at [929, 434] on div at bounding box center [921, 437] width 66 height 66
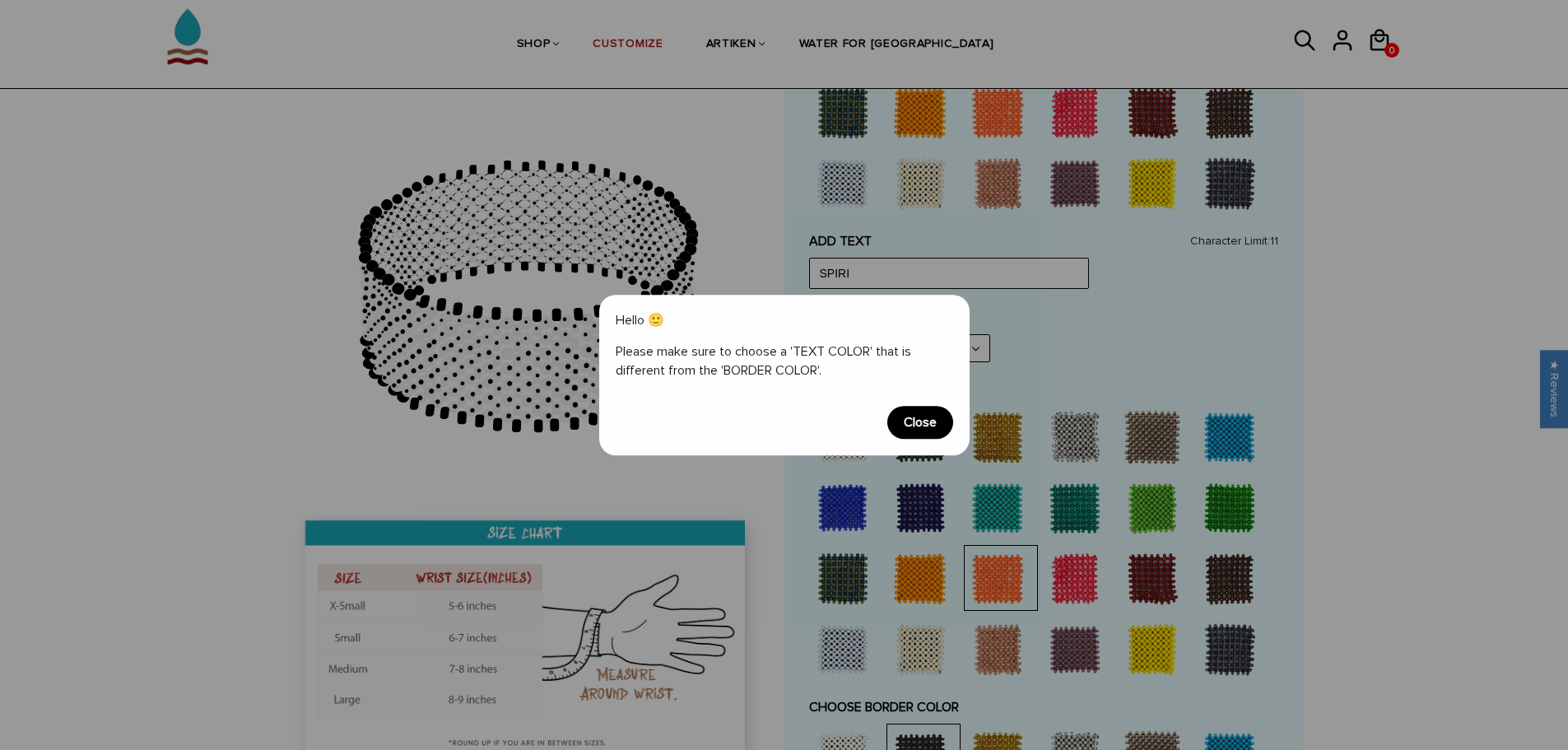
click at [921, 432] on span "Close" at bounding box center [921, 422] width 66 height 33
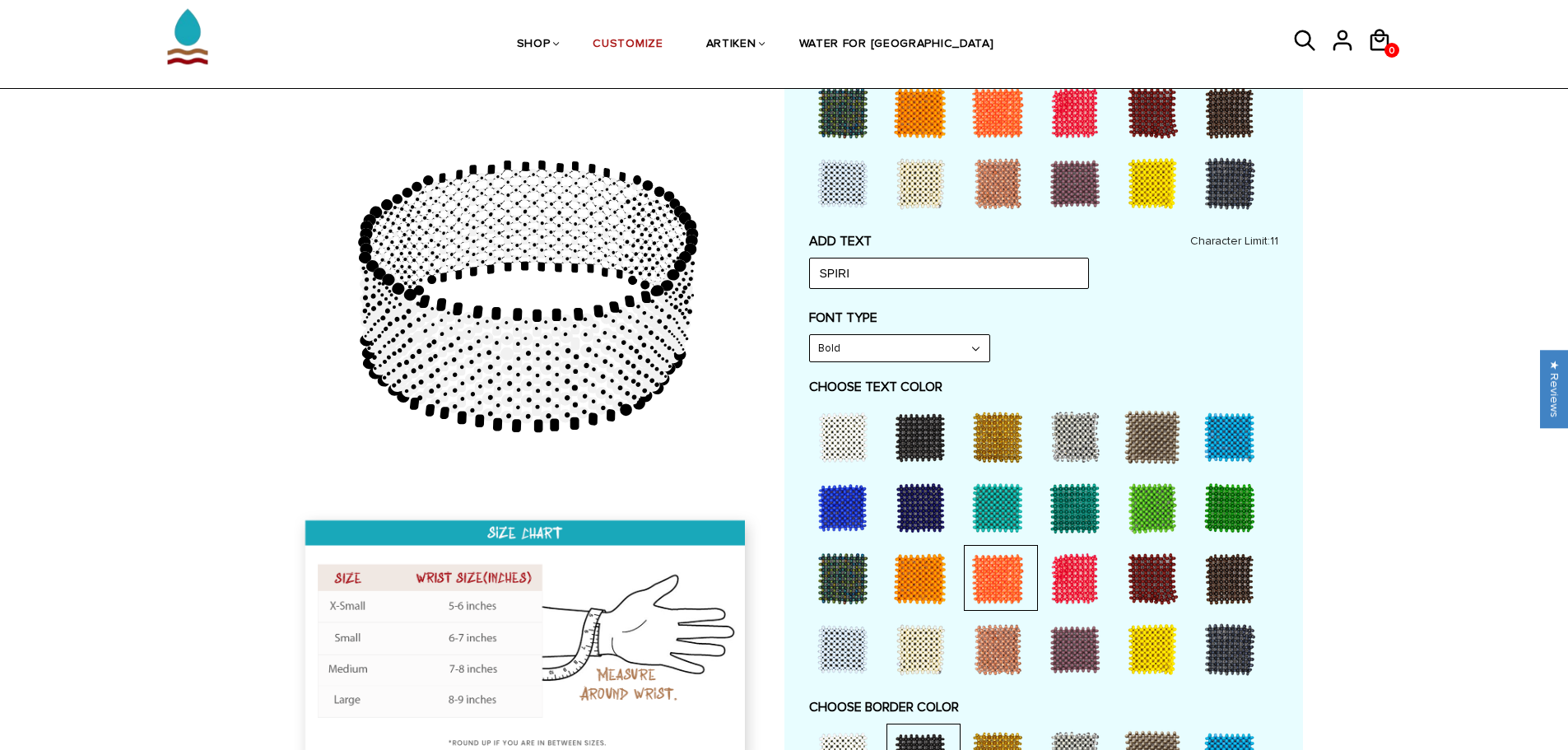
scroll to position [823, 0]
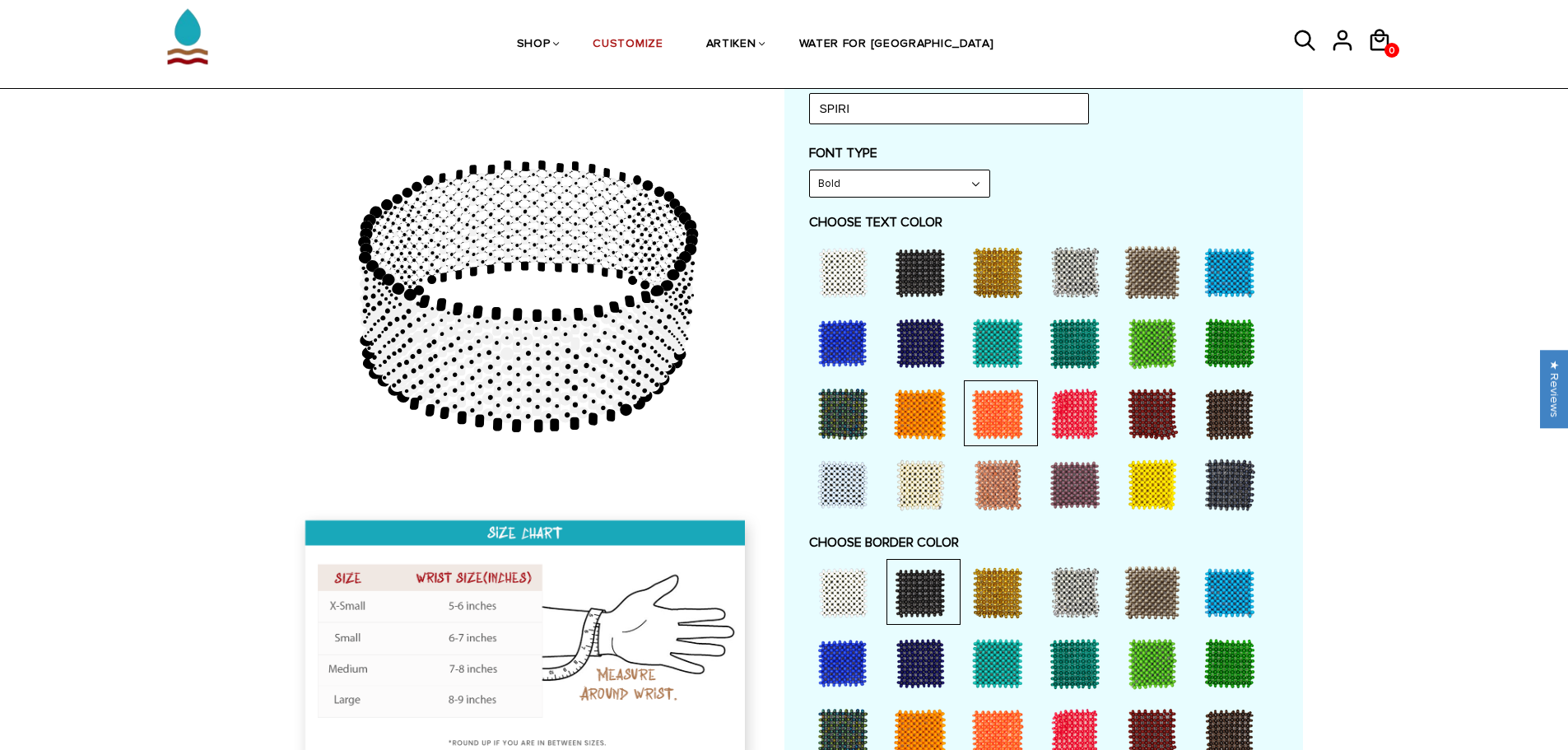
click at [904, 420] on div at bounding box center [921, 413] width 66 height 66
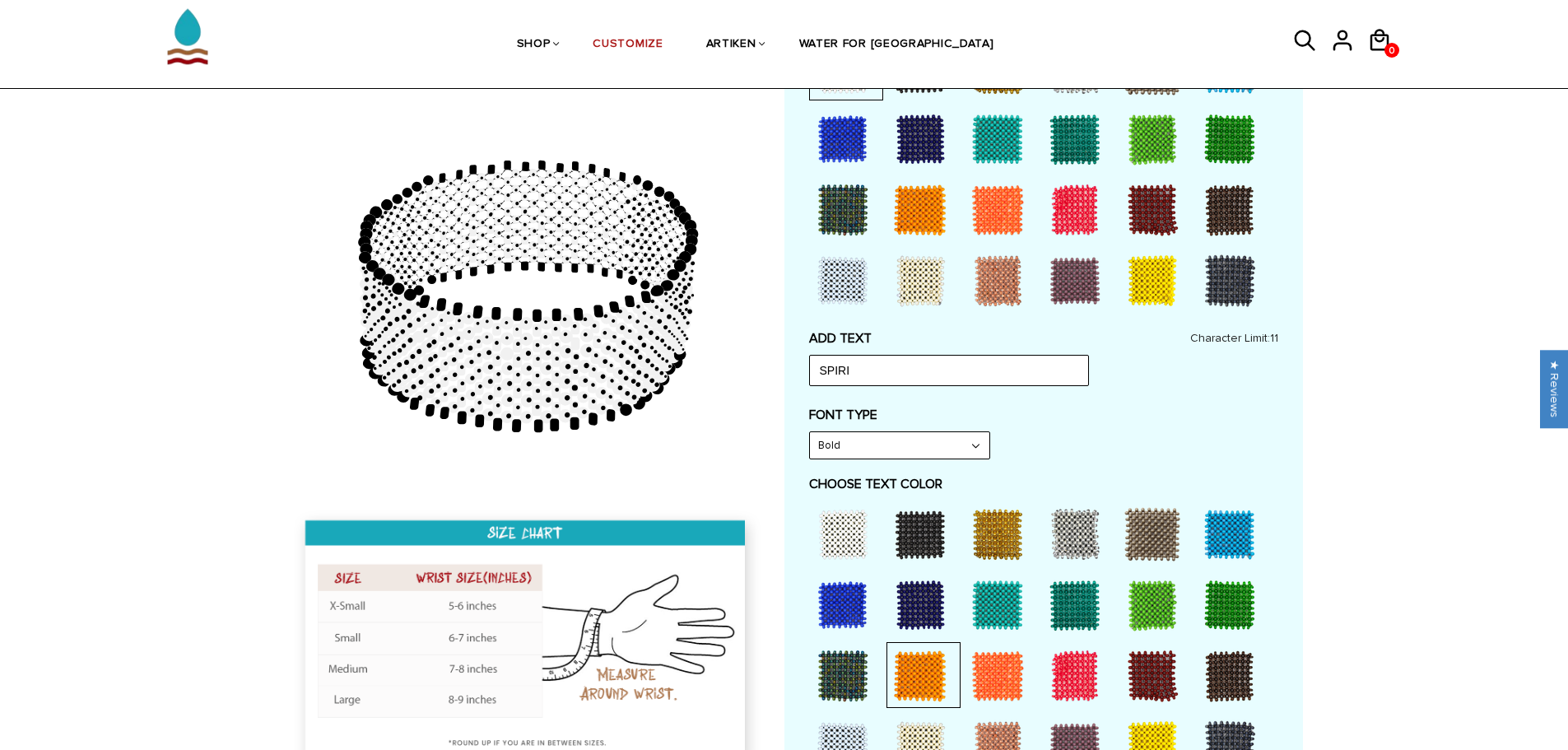
scroll to position [412, 0]
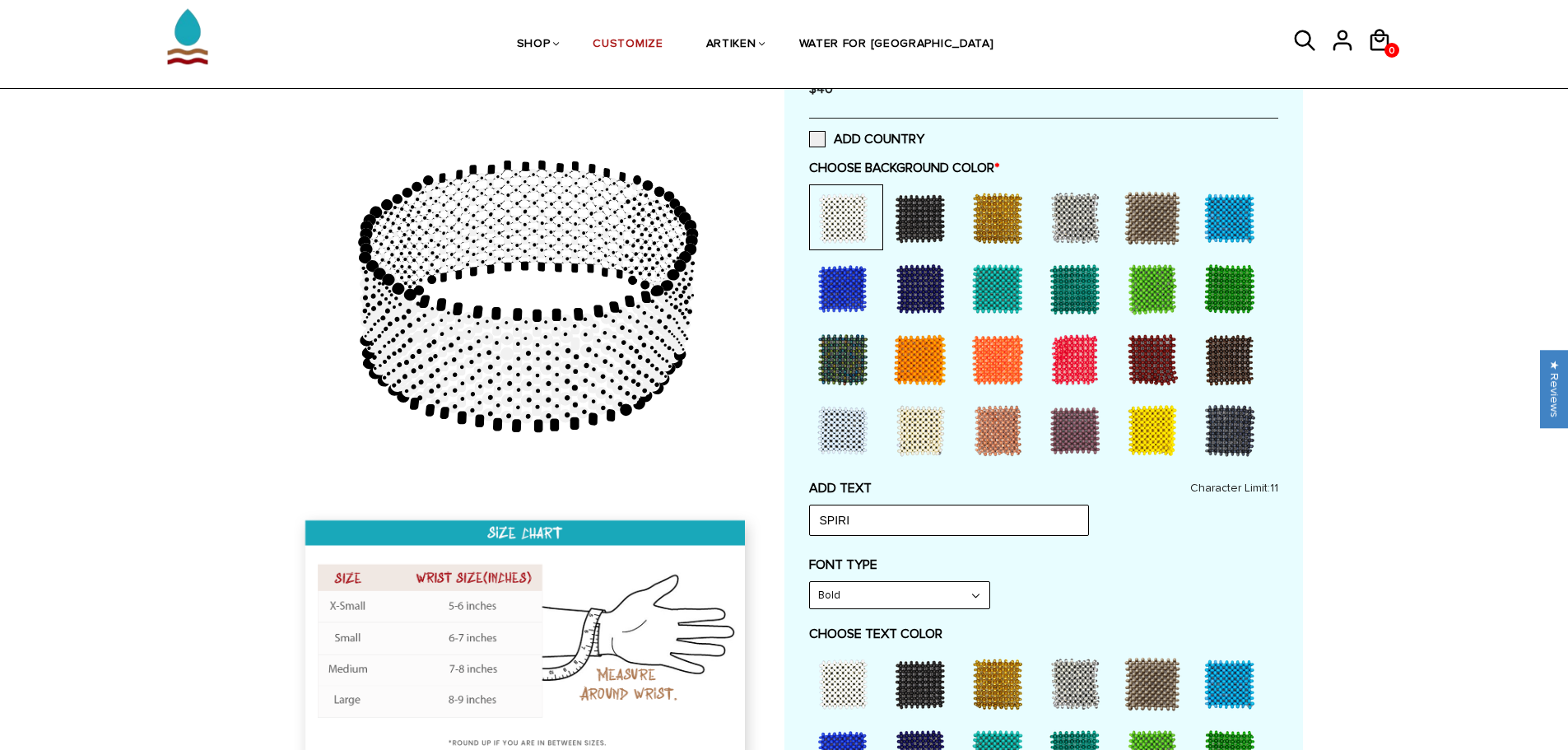
click at [996, 349] on div at bounding box center [998, 360] width 66 height 66
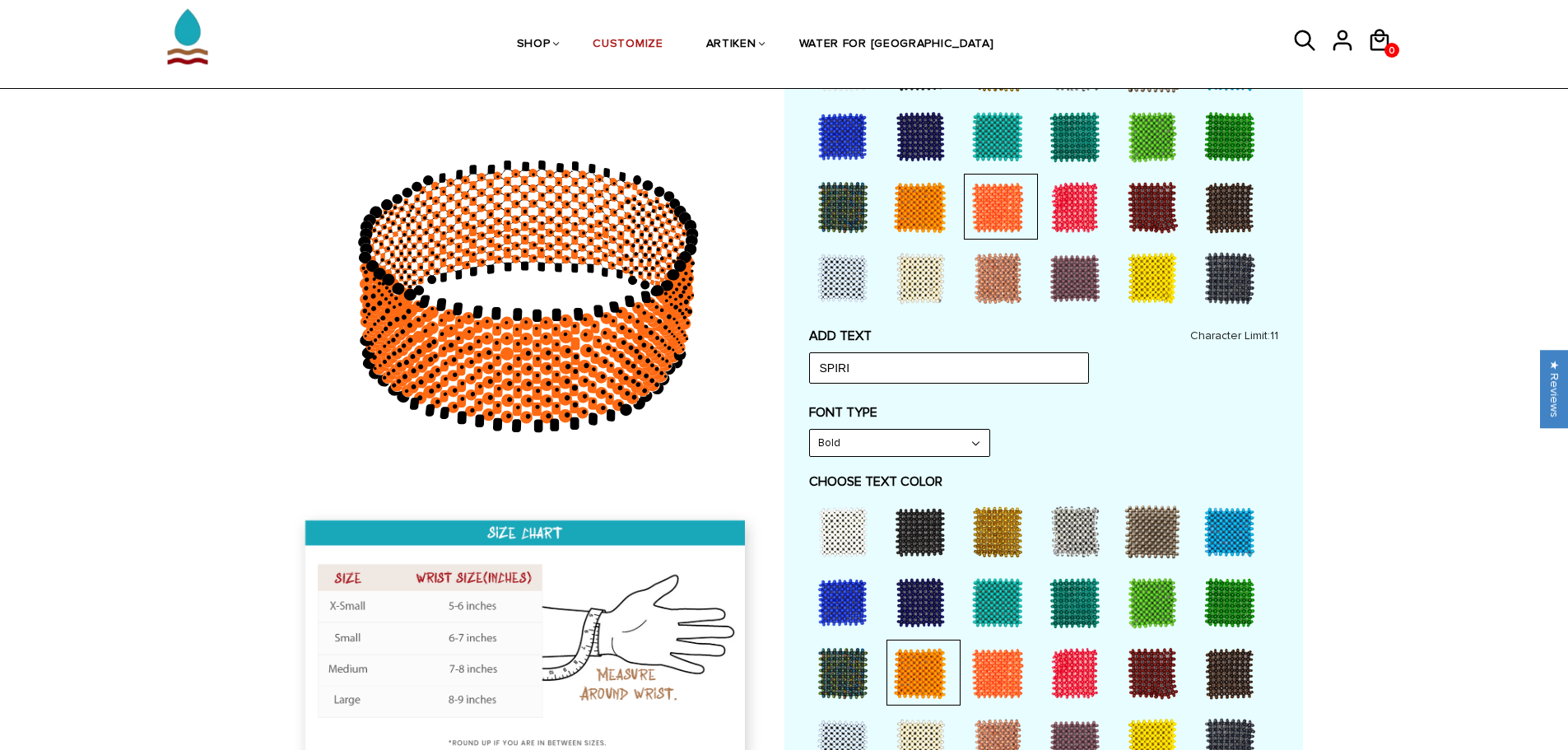
scroll to position [658, 0]
